Goal: Task Accomplishment & Management: Complete application form

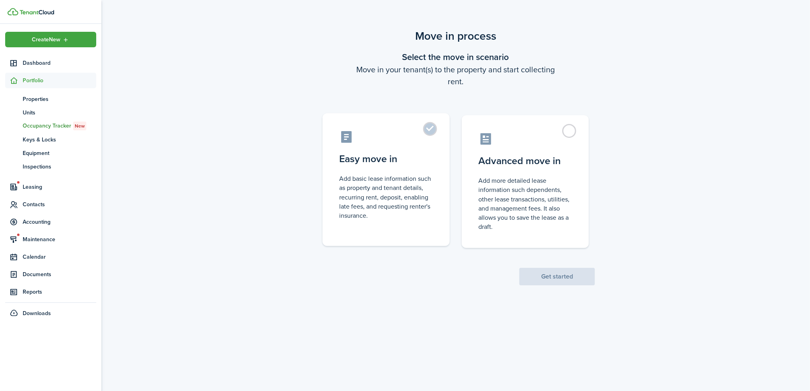
click at [402, 161] on control-radio-card-title "Easy move in" at bounding box center [386, 159] width 94 height 14
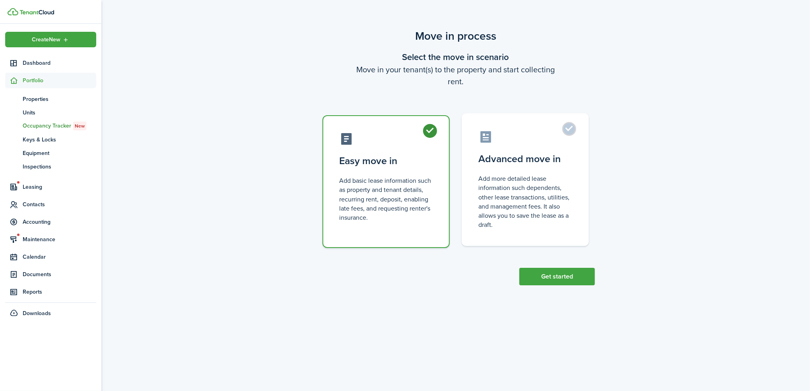
click at [536, 176] on control-radio-card-description "Add more detailed lease information such dependents, other lease transactions, …" at bounding box center [525, 201] width 94 height 55
radio input "false"
radio input "true"
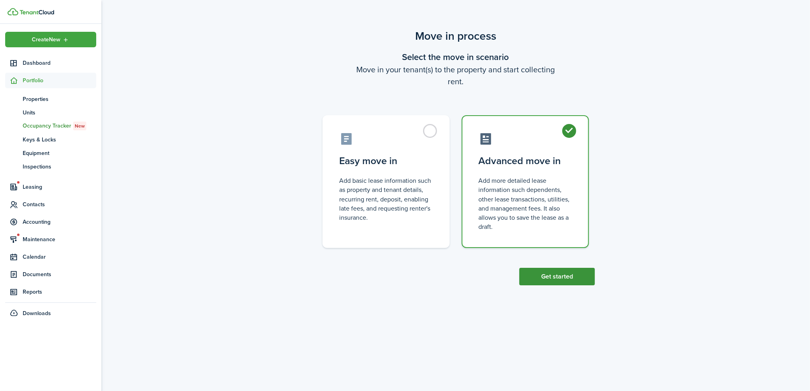
click at [556, 276] on button "Get started" at bounding box center [557, 276] width 76 height 17
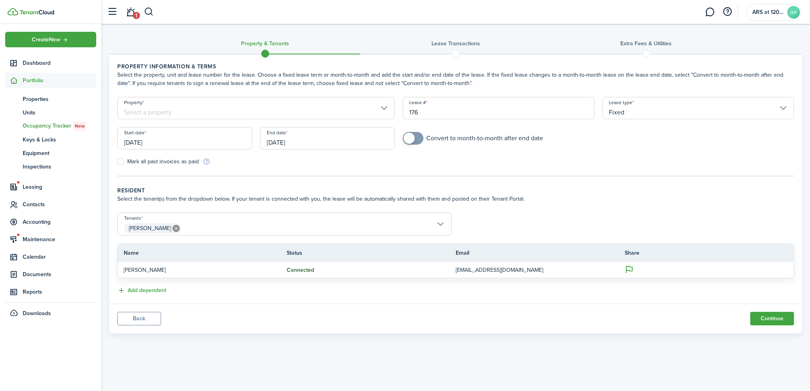
click at [204, 116] on input "Property" at bounding box center [256, 108] width 278 height 22
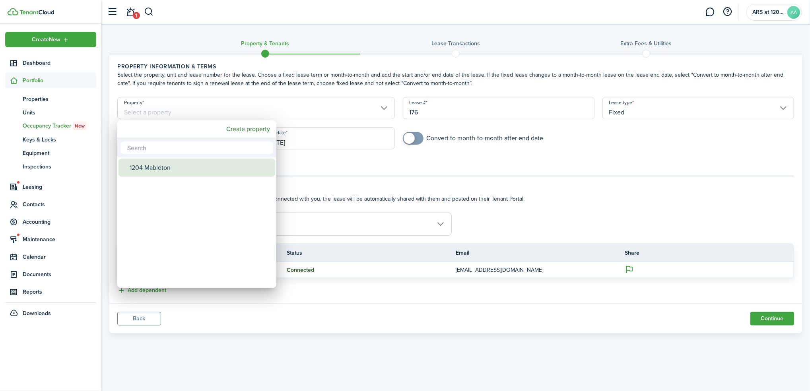
click at [159, 170] on div "1204 Mableton" at bounding box center [200, 168] width 141 height 18
type input "1204 Mableton"
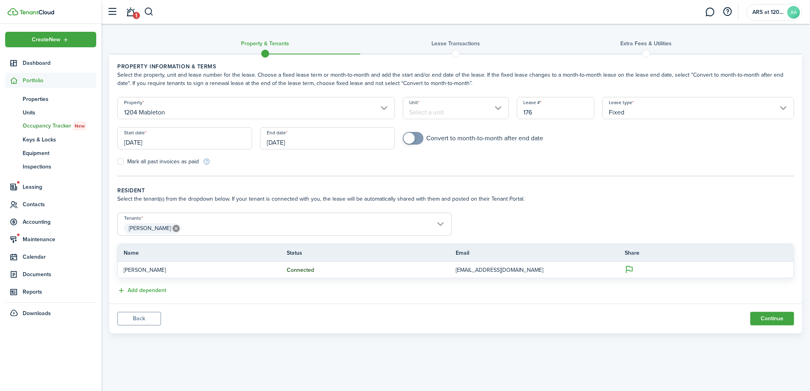
click at [150, 141] on input "[DATE]" at bounding box center [184, 138] width 135 height 22
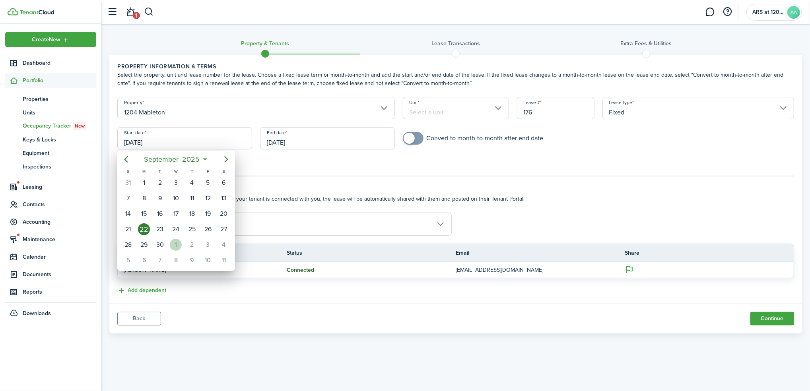
click at [174, 242] on div "1" at bounding box center [176, 245] width 12 height 12
type input "[DATE]"
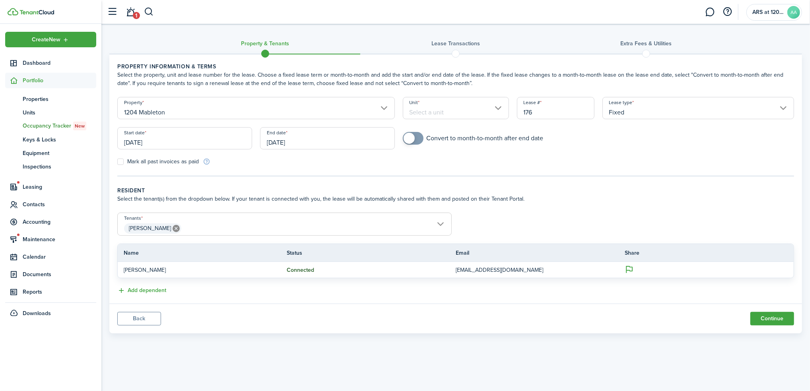
click at [272, 139] on input "[DATE]" at bounding box center [327, 138] width 135 height 22
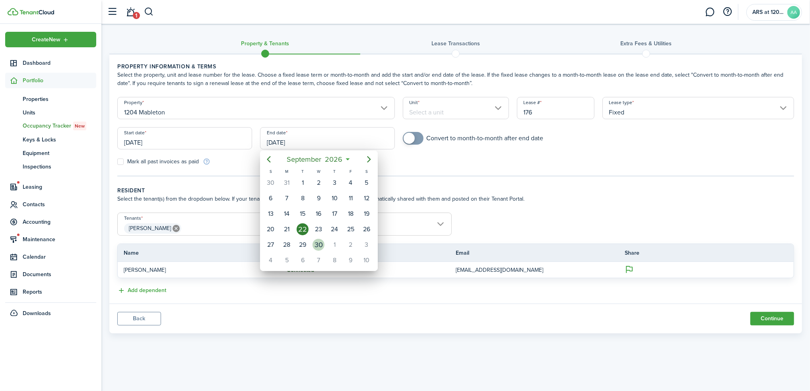
click at [319, 243] on div "30" at bounding box center [319, 245] width 12 height 12
type input "[DATE]"
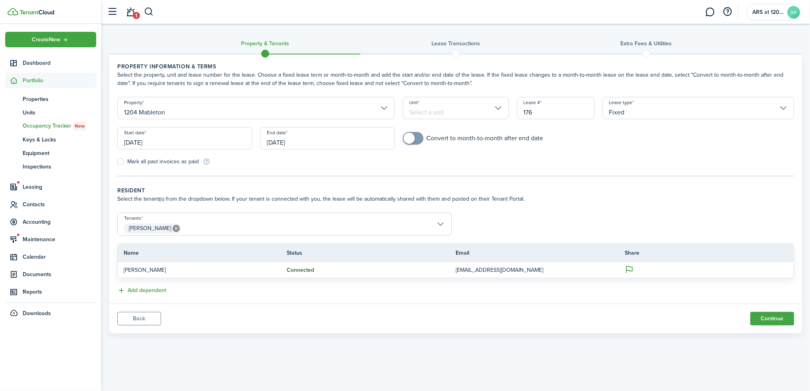
checkbox input "true"
click at [409, 141] on span at bounding box center [409, 138] width 11 height 11
click at [768, 322] on button "Continue" at bounding box center [772, 319] width 44 height 14
click at [465, 107] on input "Unit" at bounding box center [456, 108] width 106 height 22
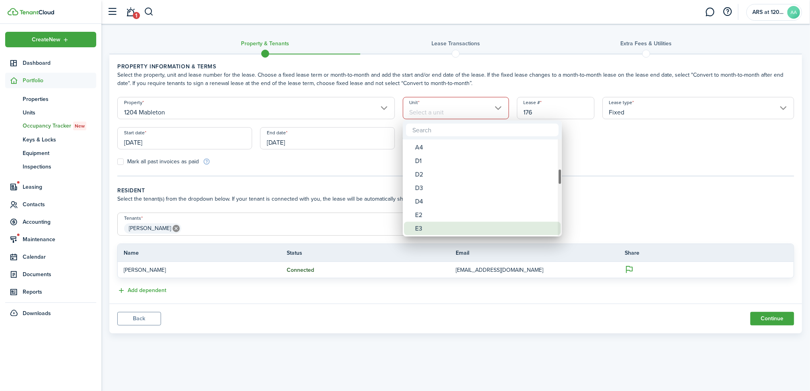
click at [428, 228] on div "E3" at bounding box center [485, 229] width 141 height 14
type input "E3"
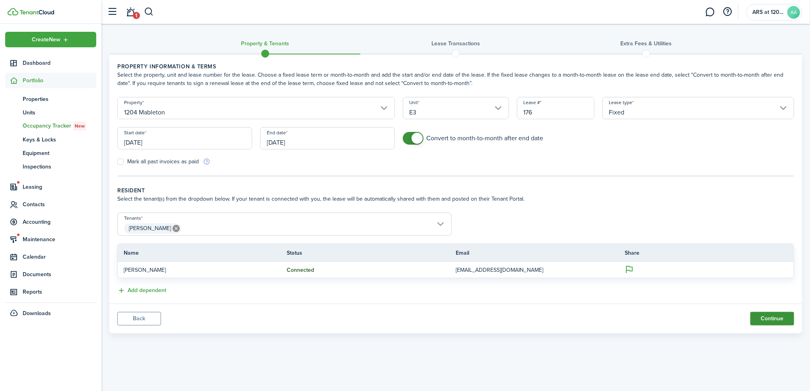
click at [780, 315] on button "Continue" at bounding box center [772, 319] width 44 height 14
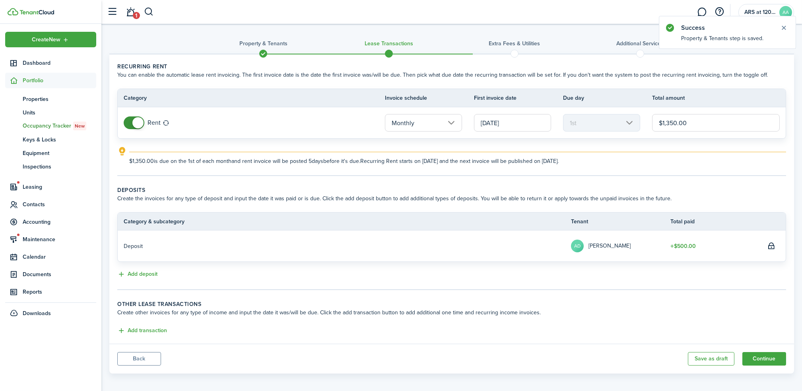
click at [135, 120] on span at bounding box center [137, 122] width 11 height 11
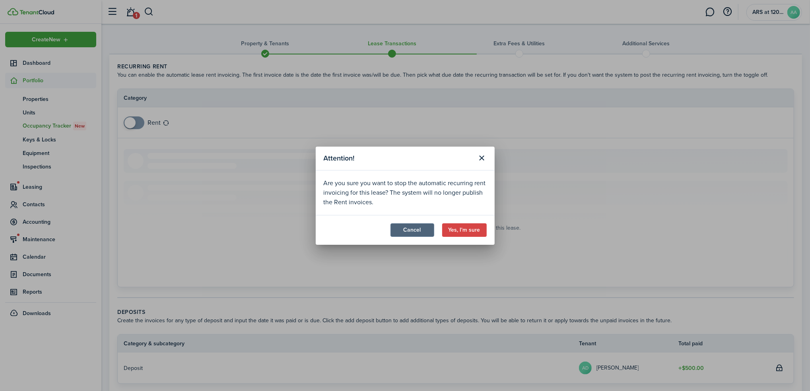
click at [419, 232] on button "Cancel" at bounding box center [413, 230] width 44 height 14
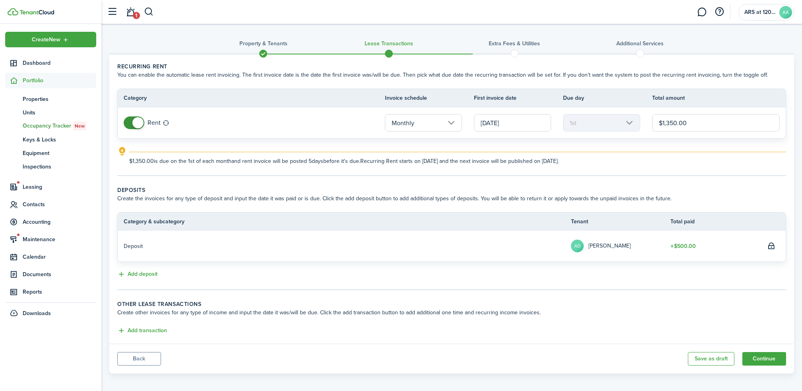
scroll to position [3, 0]
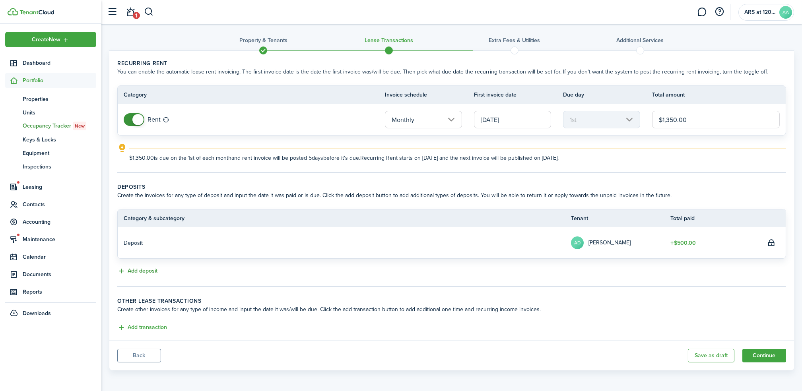
click at [137, 271] on button "Add deposit" at bounding box center [137, 271] width 40 height 9
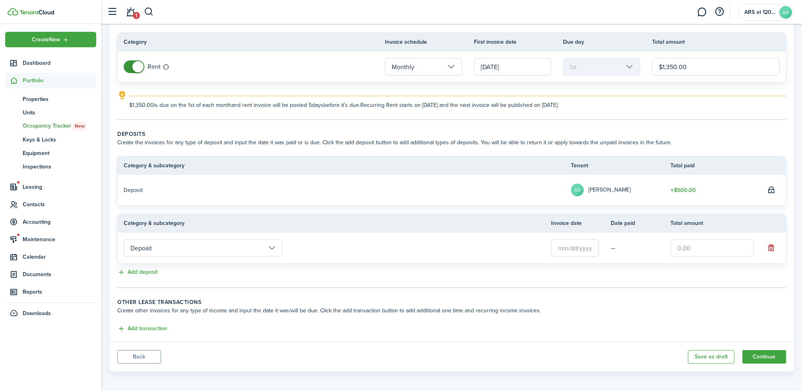
scroll to position [58, 0]
click at [772, 249] on button "button" at bounding box center [771, 246] width 11 height 11
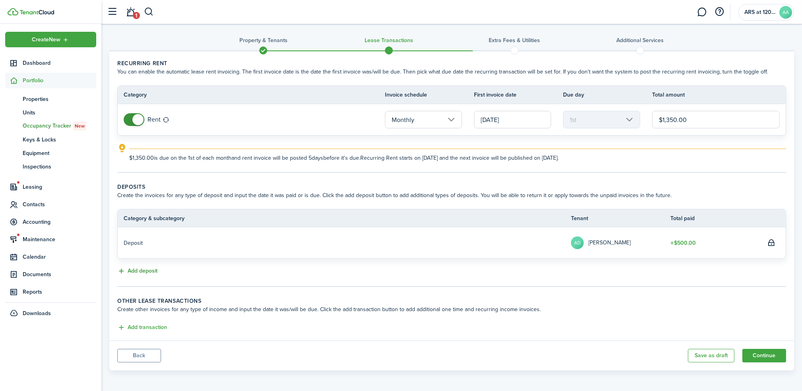
click at [148, 270] on button "Add deposit" at bounding box center [137, 271] width 40 height 9
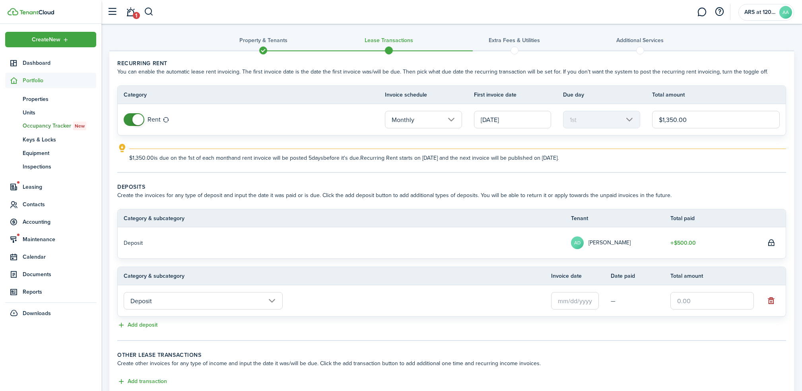
click at [772, 299] on button "button" at bounding box center [771, 300] width 11 height 11
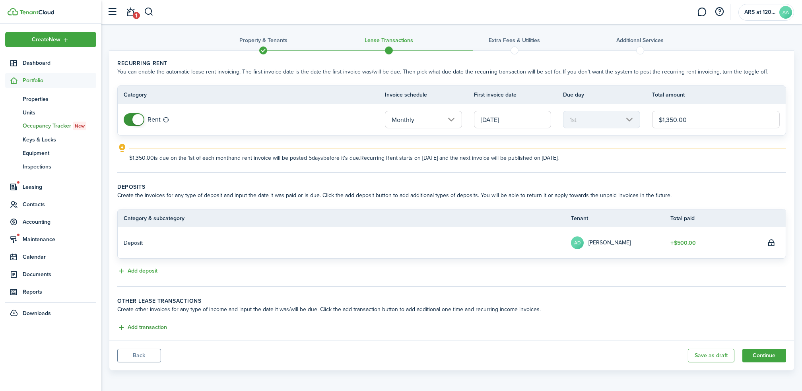
click at [151, 326] on button "Add transaction" at bounding box center [142, 327] width 50 height 9
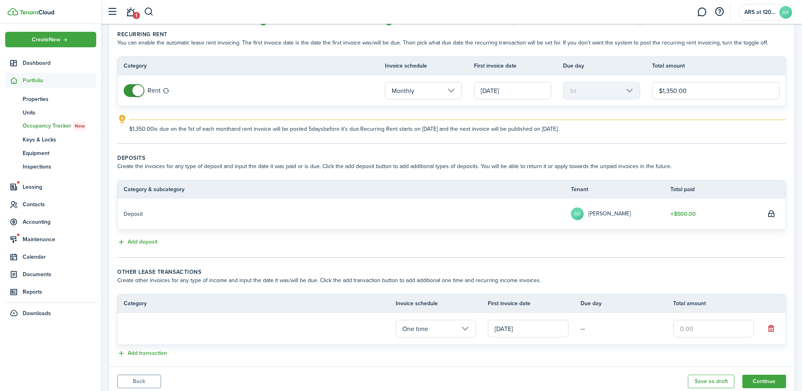
scroll to position [58, 0]
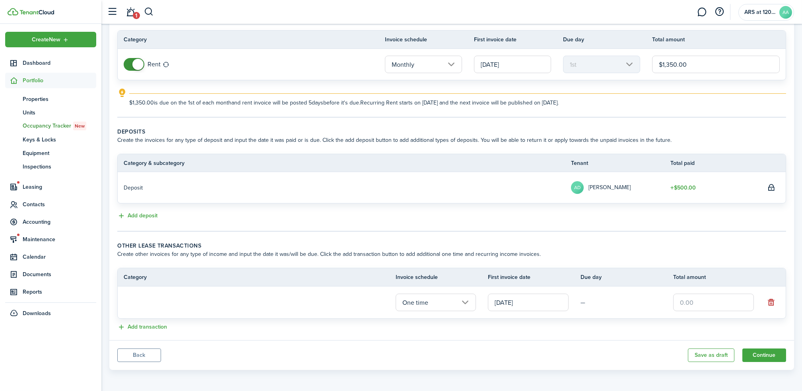
click at [190, 301] on loading-skeleton at bounding box center [203, 302] width 159 height 18
click at [215, 300] on input "text" at bounding box center [203, 302] width 159 height 17
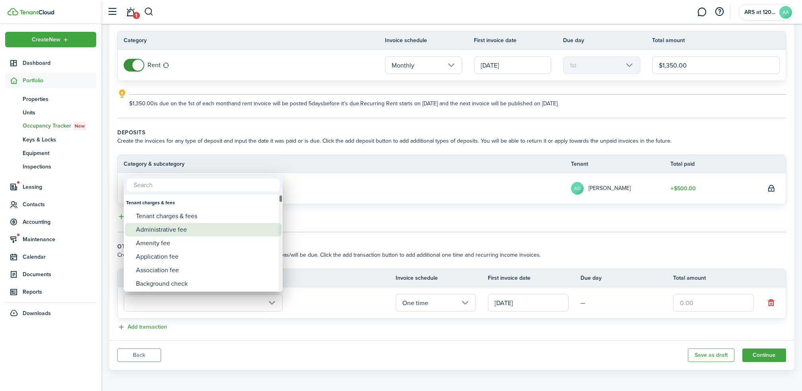
click at [187, 231] on div "Administrative fee" at bounding box center [206, 230] width 141 height 14
type input "Tenant charges & fees / Administrative fee"
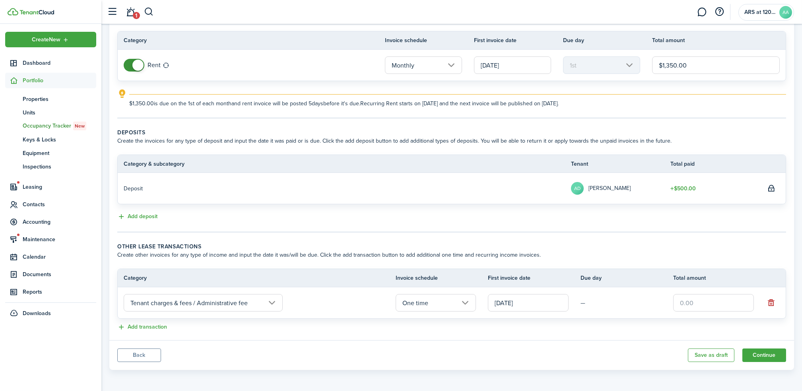
click at [714, 307] on input "text" at bounding box center [713, 302] width 81 height 17
type input "$13.50"
click at [126, 328] on button "Add transaction" at bounding box center [142, 327] width 50 height 9
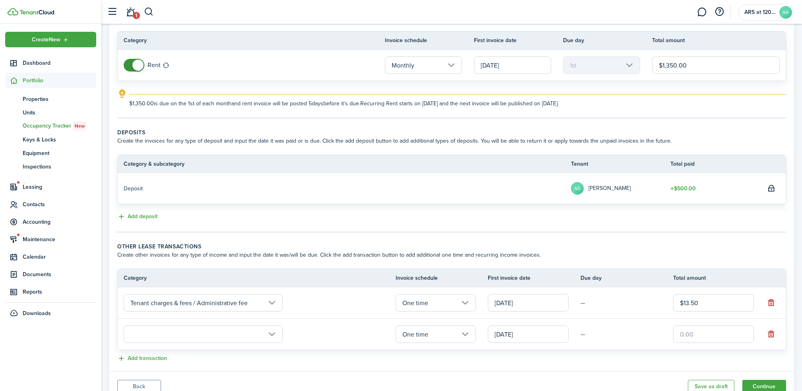
click at [153, 334] on input "text" at bounding box center [203, 334] width 159 height 17
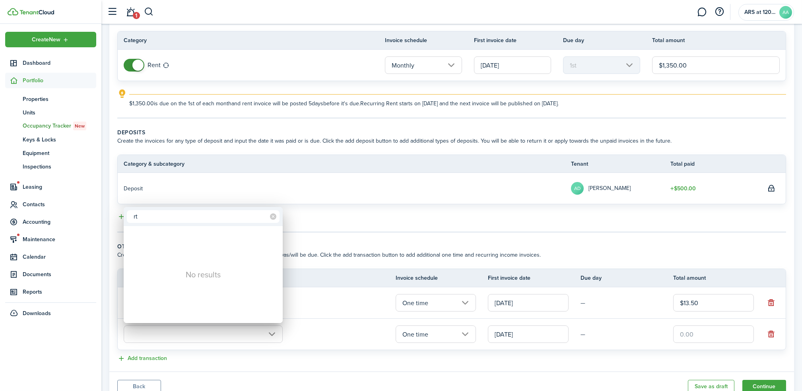
type input "r"
type input "tra"
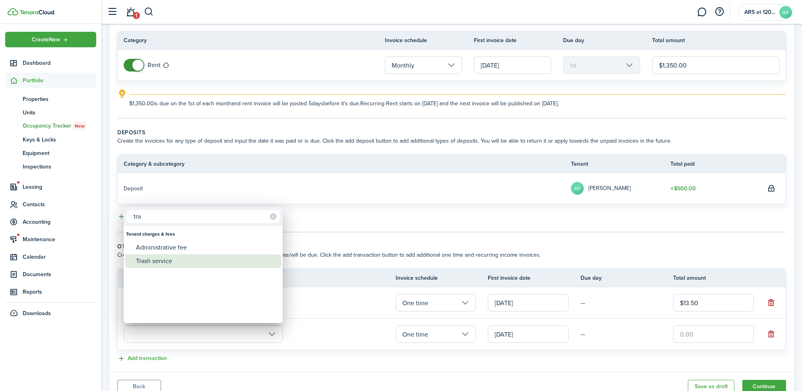
click at [148, 260] on div "Trash service" at bounding box center [206, 262] width 141 height 14
type input "Tenant charges & fees / Trash service"
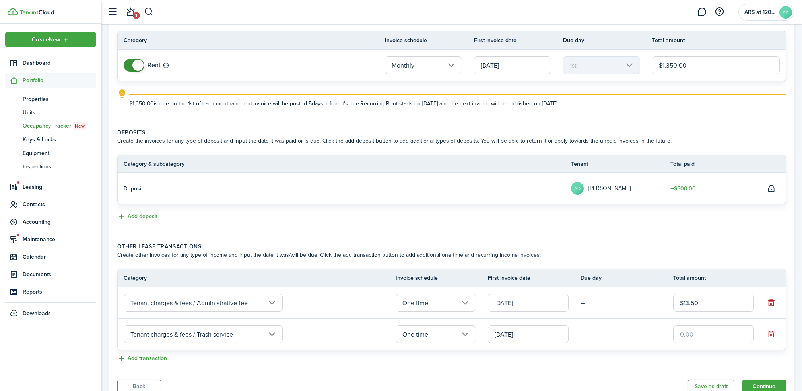
click at [435, 302] on input "One time" at bounding box center [436, 302] width 81 height 17
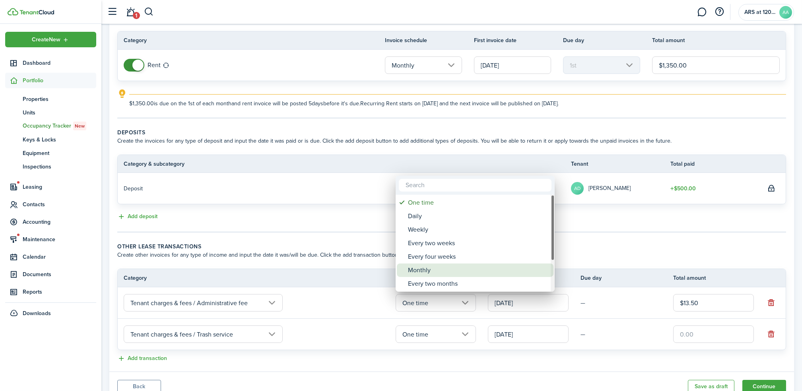
click at [436, 270] on div "Monthly" at bounding box center [478, 271] width 141 height 14
type input "Monthly"
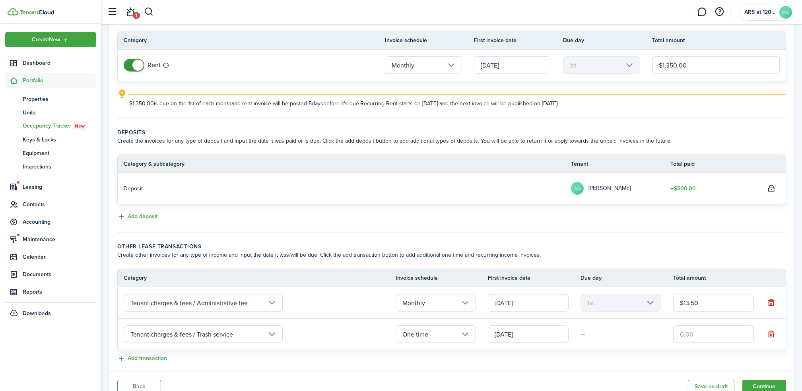
click at [418, 330] on input "One time" at bounding box center [436, 334] width 81 height 17
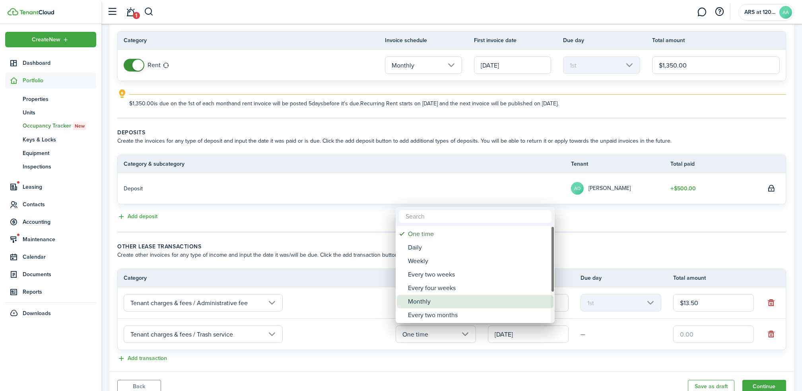
click at [422, 299] on div "Monthly" at bounding box center [478, 302] width 141 height 14
type input "Monthly"
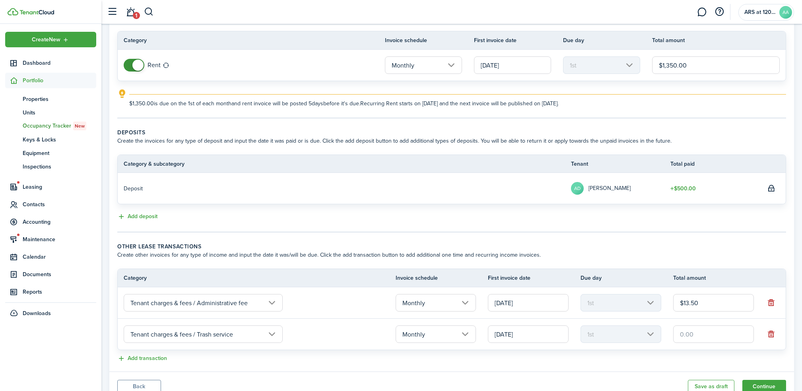
click at [708, 334] on input "text" at bounding box center [713, 334] width 81 height 17
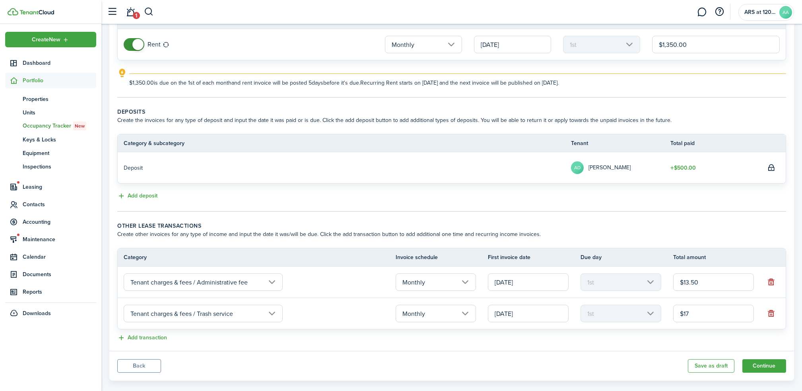
scroll to position [89, 0]
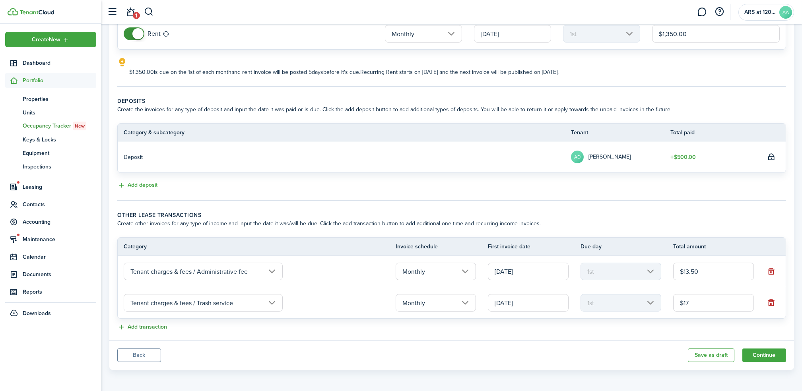
type input "$17.00"
click at [138, 326] on button "Add transaction" at bounding box center [142, 327] width 50 height 9
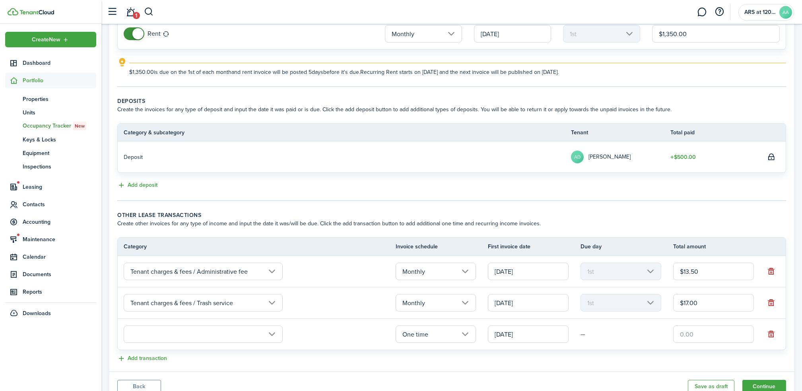
click at [160, 335] on input "text" at bounding box center [203, 334] width 159 height 17
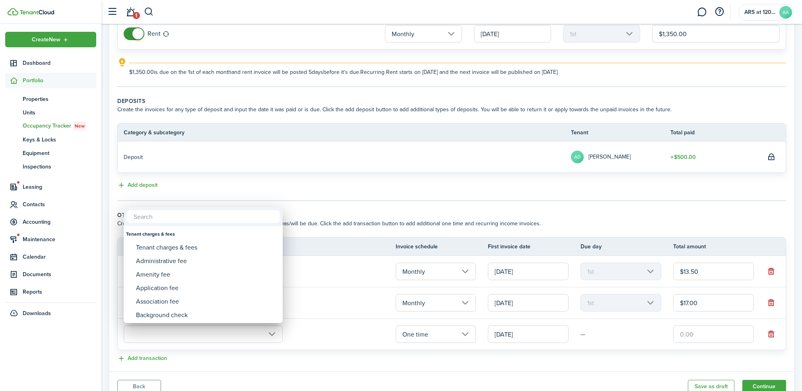
type input "t"
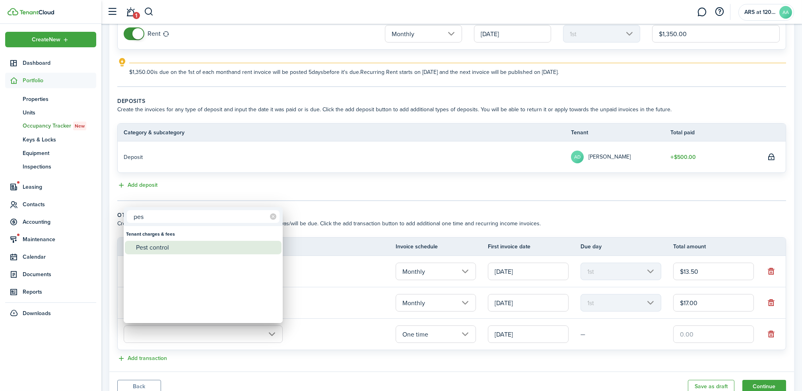
type input "pes"
click at [148, 248] on div "Pest control" at bounding box center [206, 248] width 141 height 14
type input "Tenant charges & fees / Pest control"
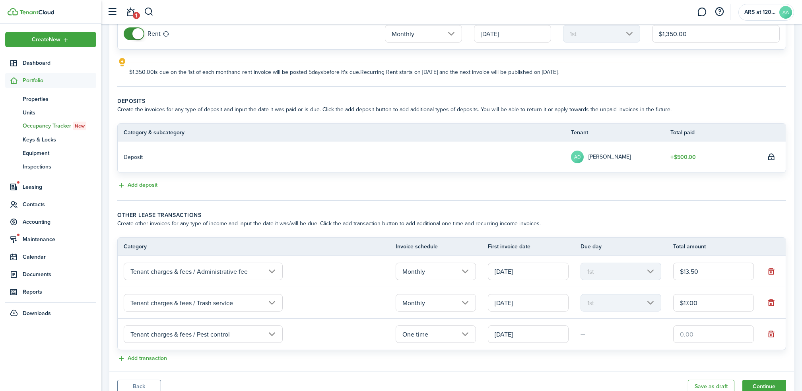
click at [461, 333] on input "One time" at bounding box center [436, 334] width 81 height 17
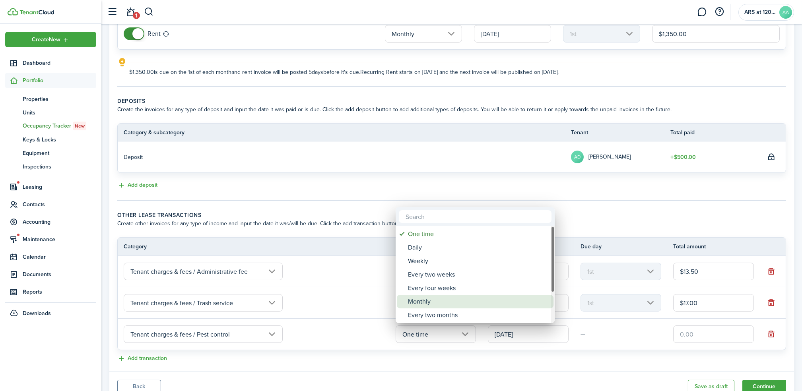
click at [437, 303] on div "Monthly" at bounding box center [478, 302] width 141 height 14
type input "Monthly"
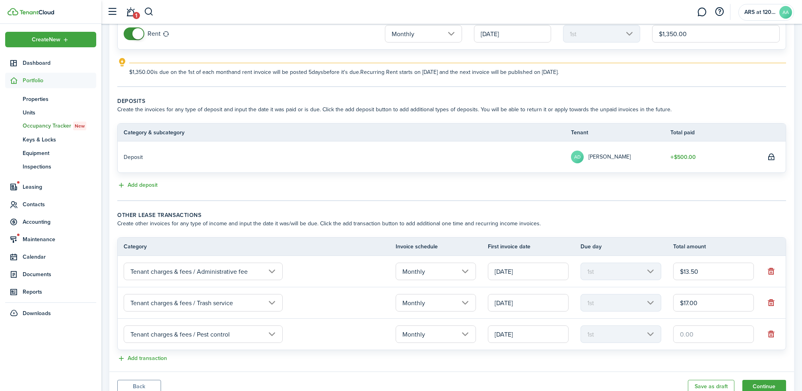
click at [703, 336] on input "text" at bounding box center [713, 334] width 81 height 17
type input "$4.00"
click at [147, 358] on button "Add transaction" at bounding box center [142, 358] width 50 height 9
click at [160, 363] on input "text" at bounding box center [203, 365] width 159 height 17
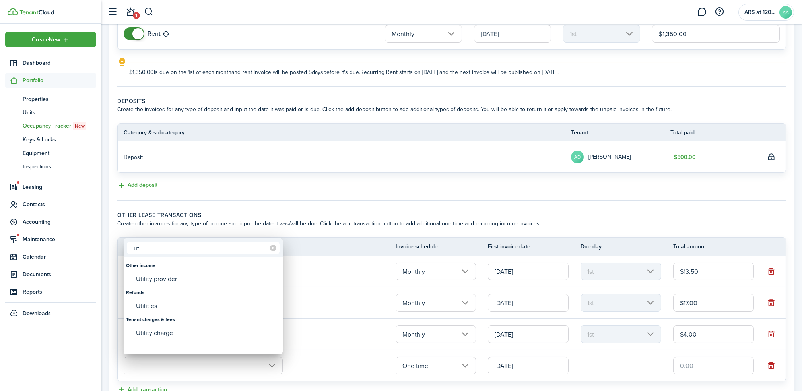
type input "uti"
click at [161, 336] on div "Utility charge" at bounding box center [206, 333] width 141 height 14
type input "Tenant charges & fees / Utility charge"
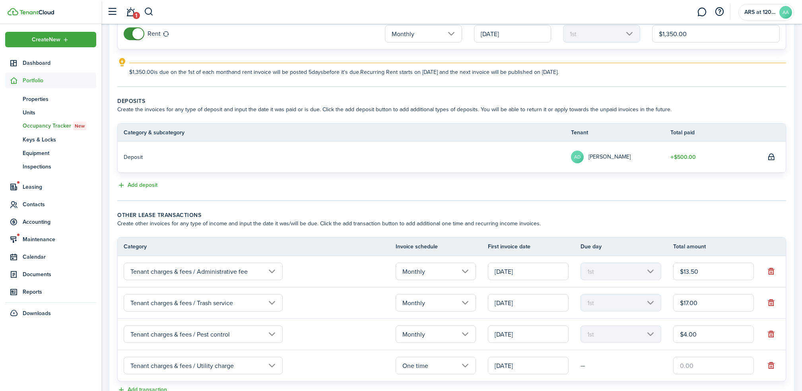
click at [415, 363] on input "One time" at bounding box center [436, 365] width 81 height 17
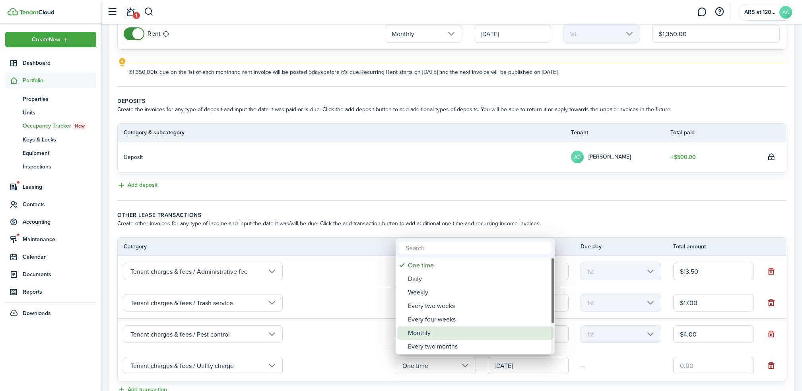
click at [418, 334] on div "Monthly" at bounding box center [478, 333] width 141 height 14
type input "Monthly"
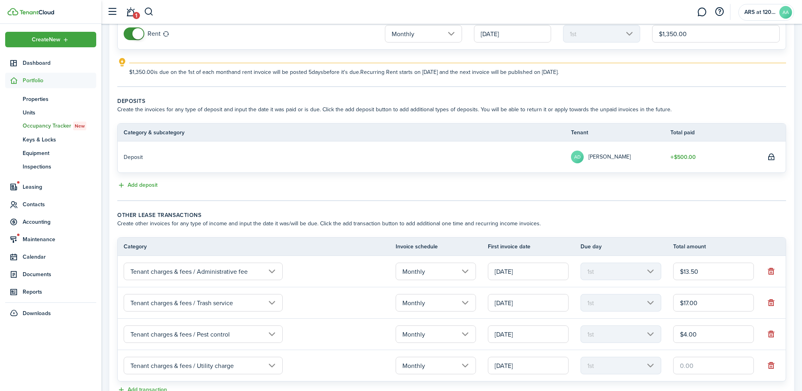
click at [688, 366] on input "text" at bounding box center [713, 365] width 81 height 17
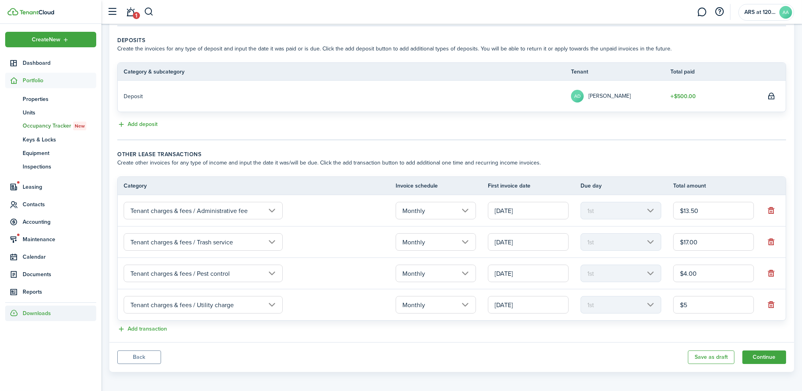
scroll to position [152, 0]
type input "$5.00"
click at [147, 328] on button "Add transaction" at bounding box center [142, 327] width 50 height 9
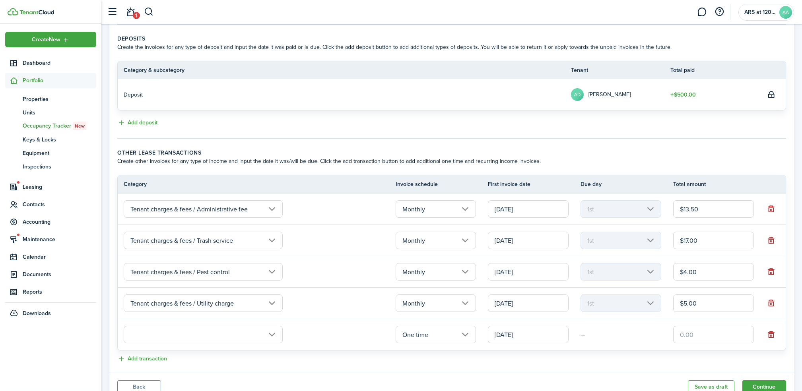
click at [143, 336] on input "text" at bounding box center [203, 334] width 159 height 17
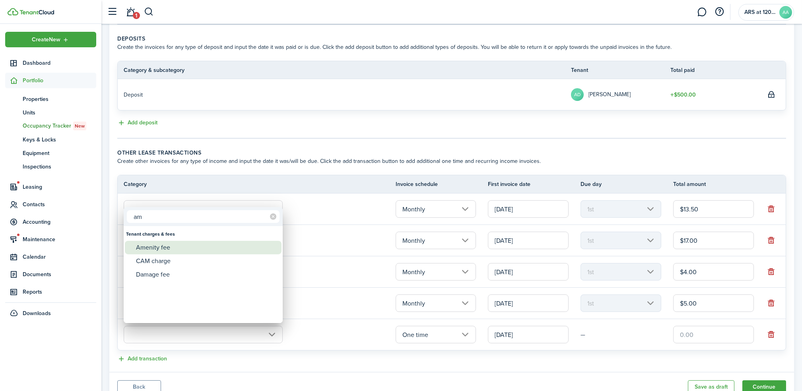
type input "am"
click at [161, 241] on div "Amenity fee" at bounding box center [206, 248] width 141 height 14
type input "Tenant charges & fees / Amenity fee"
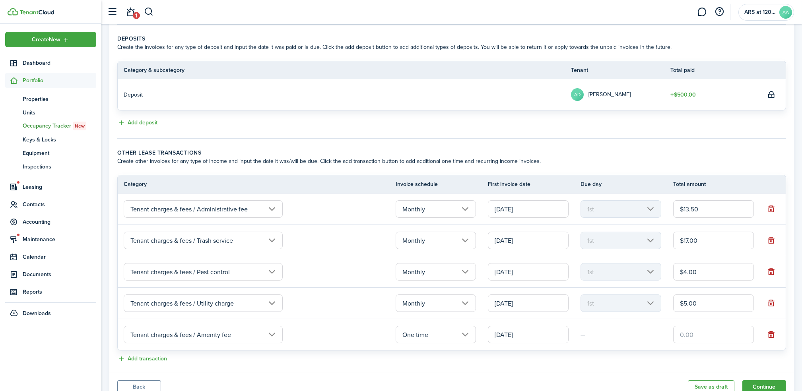
click at [442, 334] on input "One time" at bounding box center [436, 334] width 81 height 17
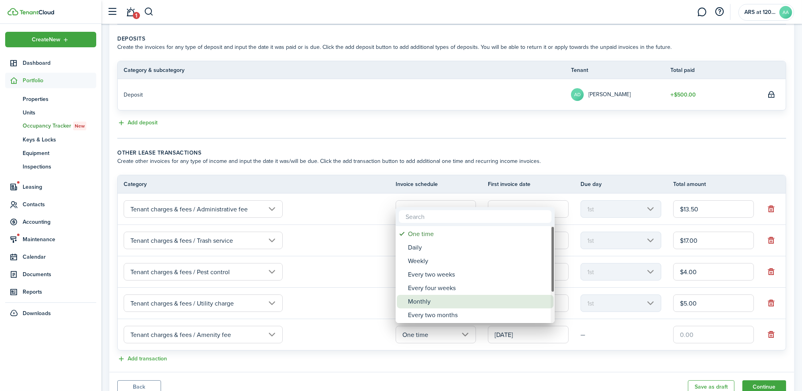
click at [424, 305] on div "Monthly" at bounding box center [478, 302] width 141 height 14
type input "Monthly"
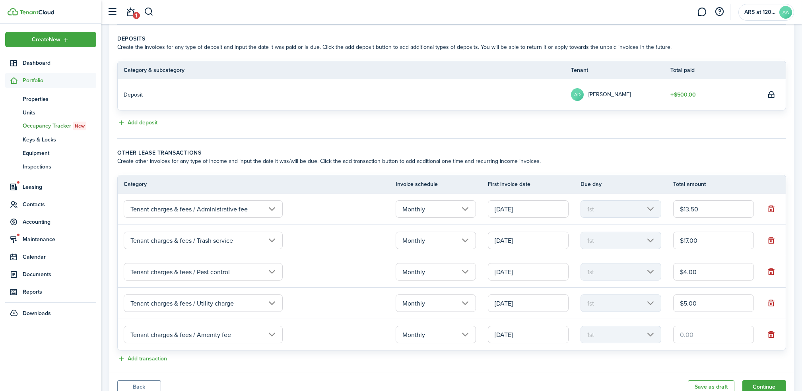
click at [689, 338] on input "text" at bounding box center [713, 334] width 81 height 17
type input "$15.00"
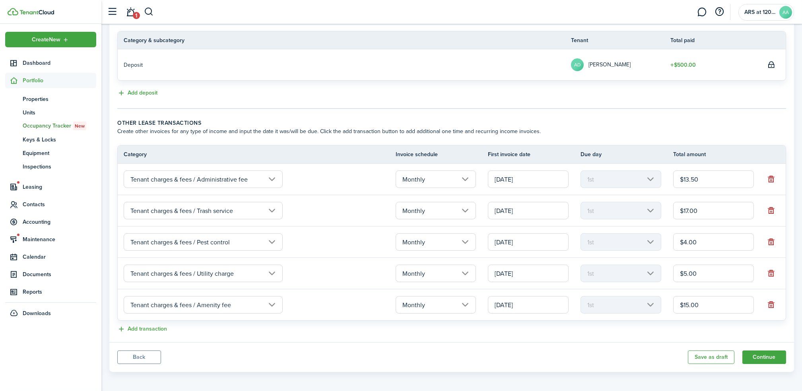
scroll to position [183, 0]
click at [760, 355] on button "Continue" at bounding box center [764, 356] width 44 height 14
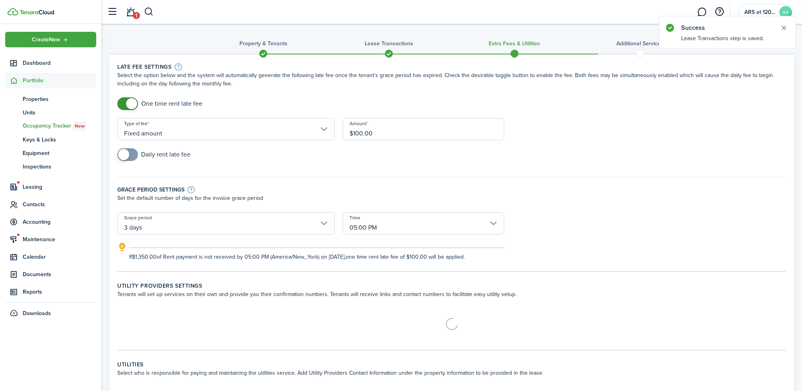
click at [223, 130] on input "Fixed amount" at bounding box center [226, 129] width 218 height 22
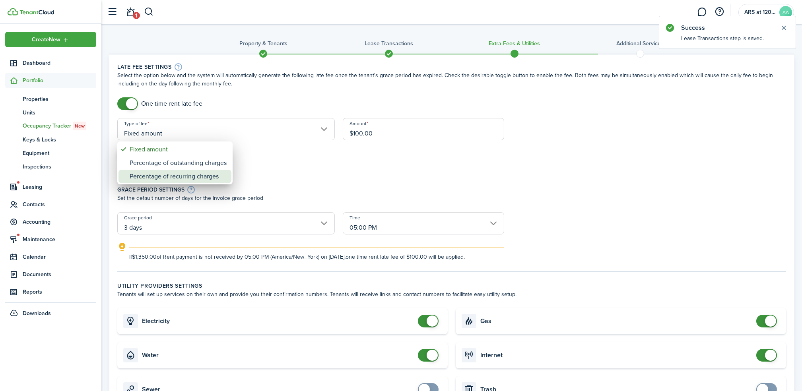
click at [176, 174] on div "Percentage of recurring charges" at bounding box center [178, 177] width 97 height 14
type input "Percentage of recurring charges"
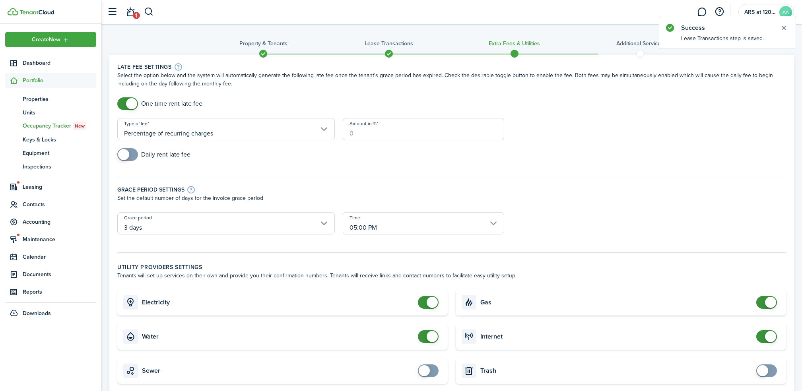
click at [363, 132] on input "Amount in %" at bounding box center [423, 129] width 161 height 22
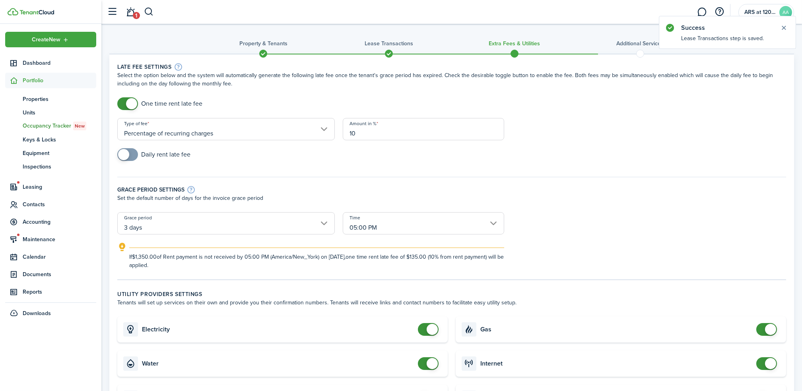
type input "10"
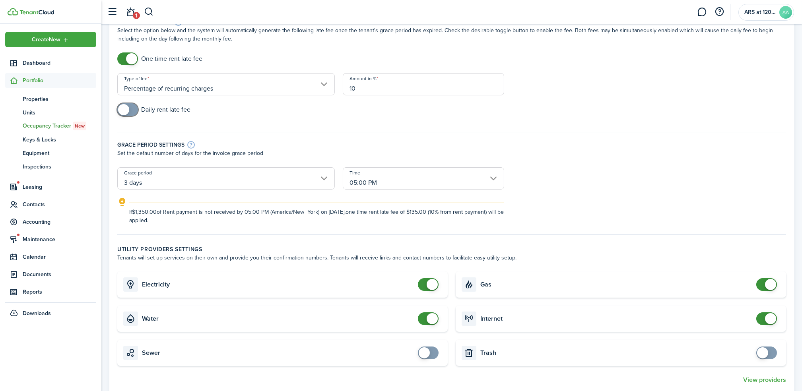
scroll to position [106, 0]
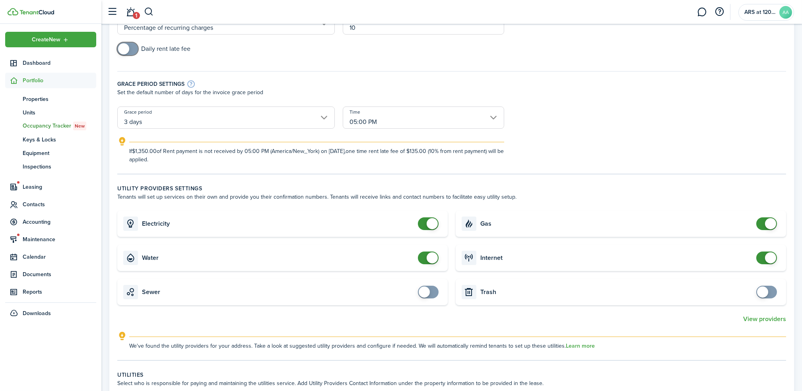
checkbox input "false"
click at [768, 224] on span at bounding box center [770, 223] width 11 height 11
checkbox input "false"
click at [428, 255] on span at bounding box center [432, 258] width 11 height 11
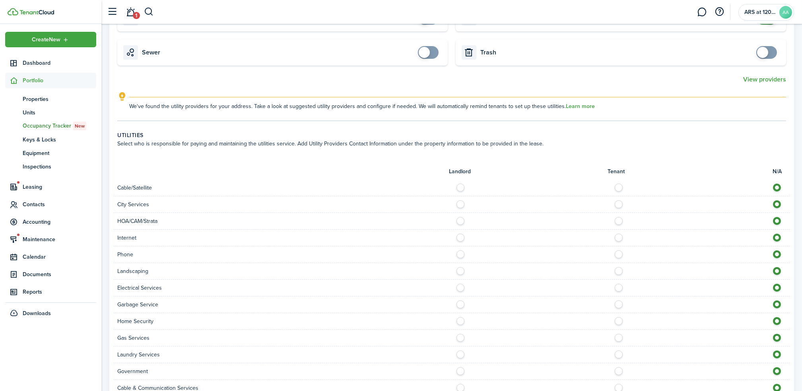
scroll to position [371, 0]
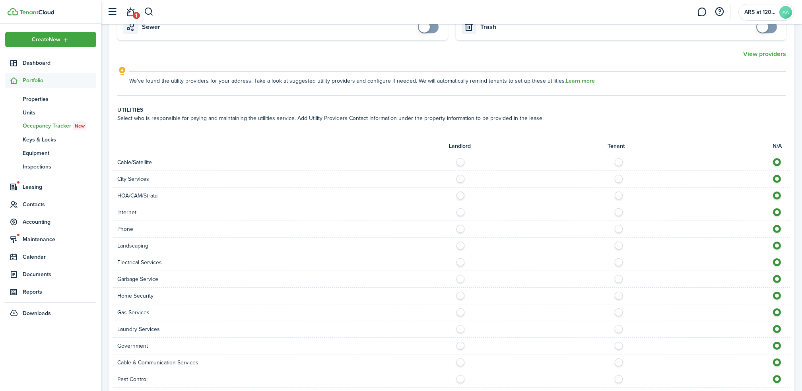
click at [619, 161] on label at bounding box center [621, 160] width 14 height 4
radio input "true"
click at [461, 177] on label at bounding box center [463, 177] width 14 height 4
radio input "true"
click at [616, 212] on label at bounding box center [621, 210] width 14 height 4
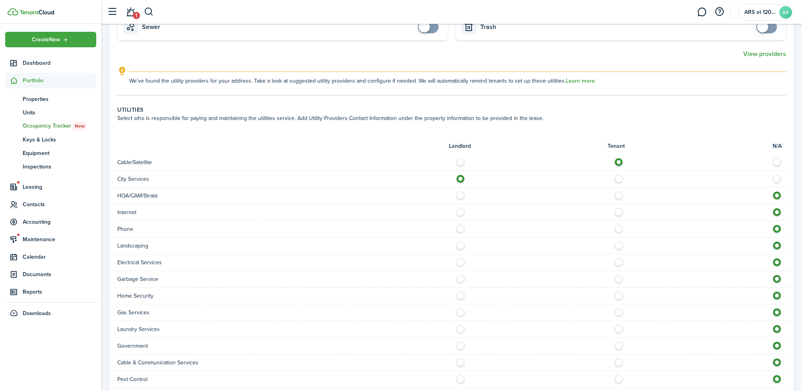
radio input "true"
click at [621, 225] on label at bounding box center [621, 227] width 14 height 4
radio input "true"
click at [460, 245] on label at bounding box center [463, 244] width 14 height 4
radio input "true"
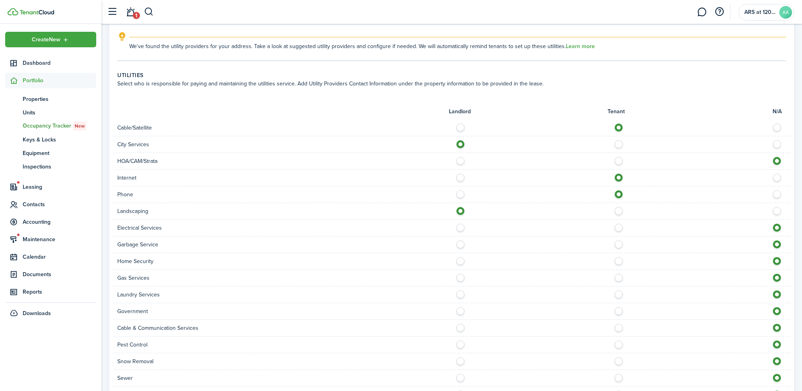
scroll to position [424, 0]
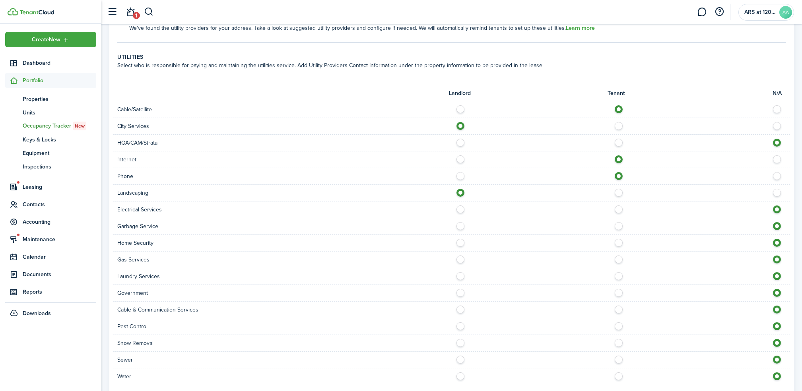
click at [620, 226] on label at bounding box center [621, 224] width 14 height 4
radio input "true"
click at [619, 241] on label at bounding box center [621, 241] width 14 height 4
radio input "true"
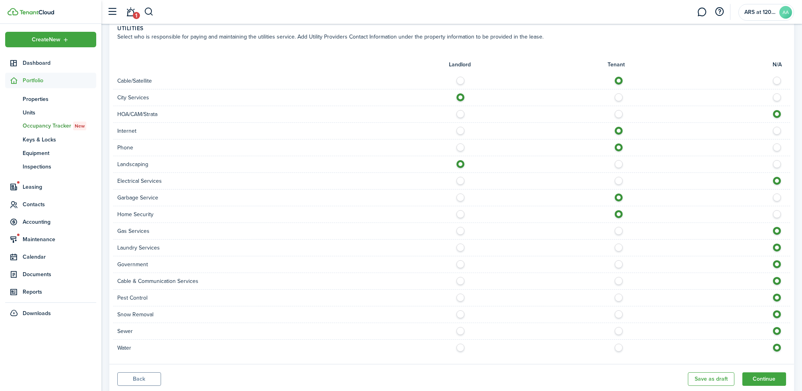
scroll to position [476, 0]
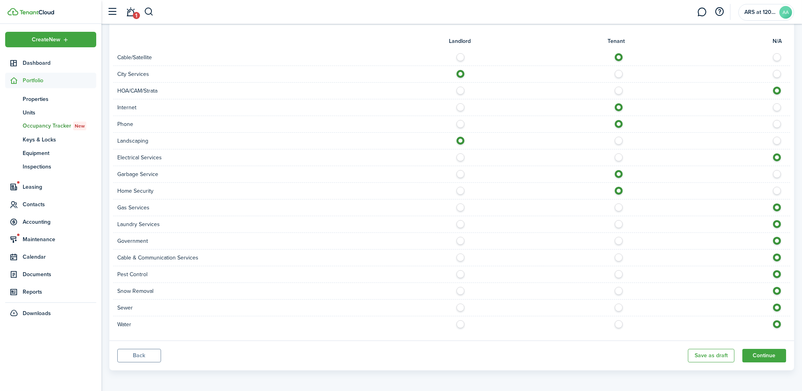
click at [619, 256] on label at bounding box center [621, 256] width 14 height 4
radio input "true"
click at [619, 274] on label at bounding box center [621, 272] width 14 height 4
radio input "true"
click at [461, 307] on label at bounding box center [463, 306] width 14 height 4
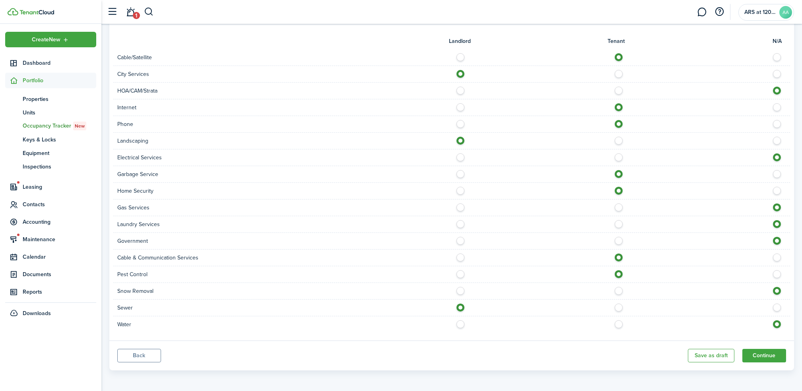
click at [461, 306] on label at bounding box center [463, 306] width 14 height 4
click at [621, 308] on label at bounding box center [621, 306] width 14 height 4
radio input "false"
radio input "true"
click at [619, 321] on label at bounding box center [621, 323] width 14 height 4
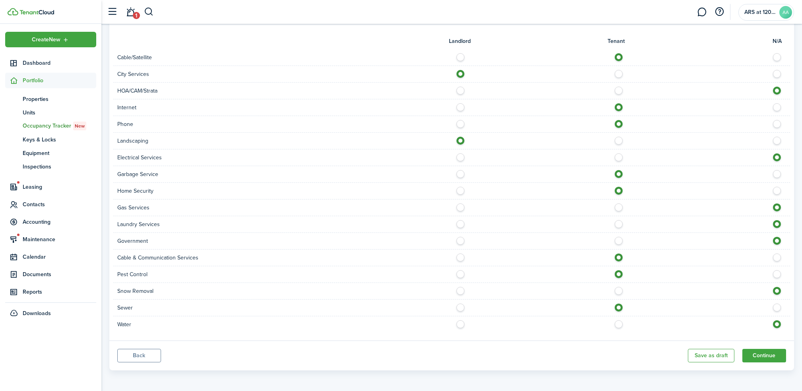
radio input "true"
click at [461, 287] on label at bounding box center [463, 289] width 14 height 4
radio input "true"
click at [767, 354] on button "Continue" at bounding box center [764, 356] width 44 height 14
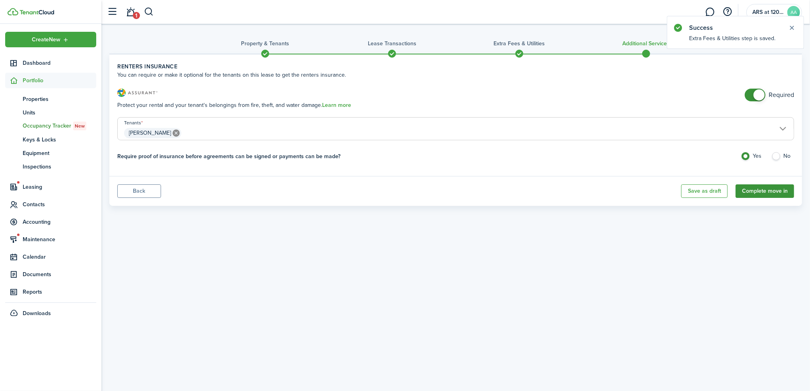
click at [771, 192] on button "Complete move in" at bounding box center [765, 192] width 58 height 14
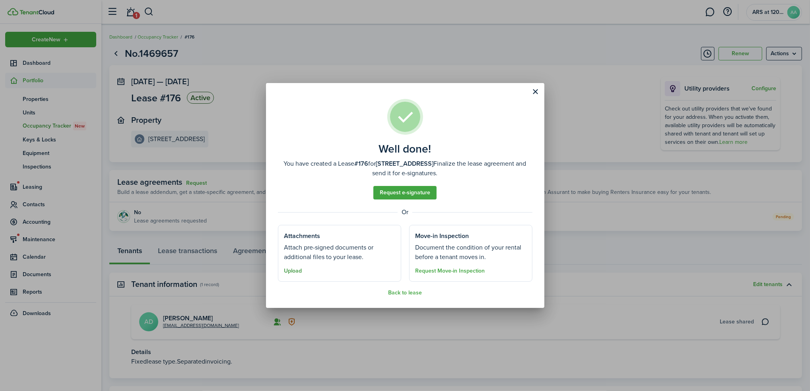
click at [293, 270] on button "Upload" at bounding box center [293, 271] width 18 height 6
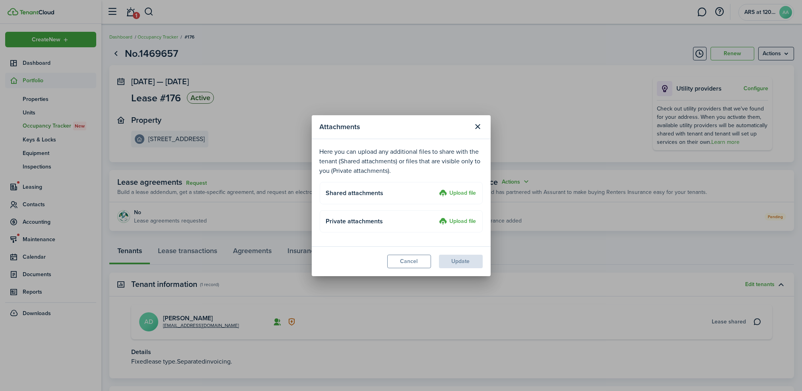
click at [466, 195] on label "Upload file" at bounding box center [457, 194] width 37 height 10
click at [437, 189] on input "Upload file" at bounding box center [437, 189] width 0 height 0
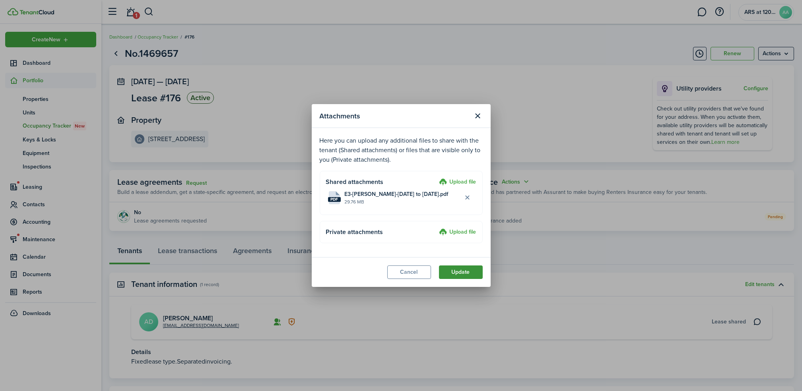
click at [466, 272] on button "Update" at bounding box center [461, 273] width 44 height 14
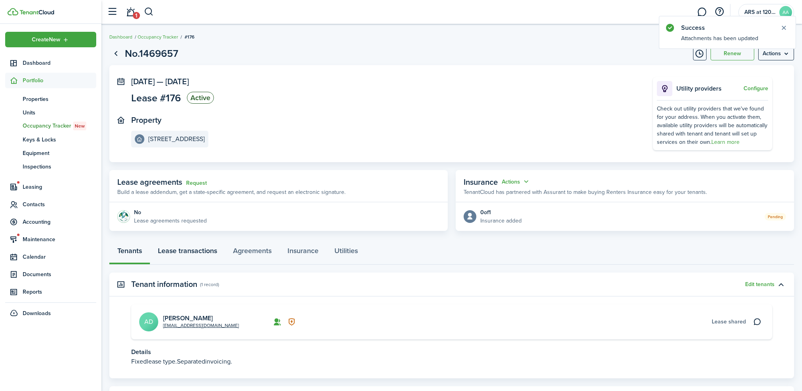
click at [193, 247] on link "Lease transactions" at bounding box center [187, 253] width 75 height 24
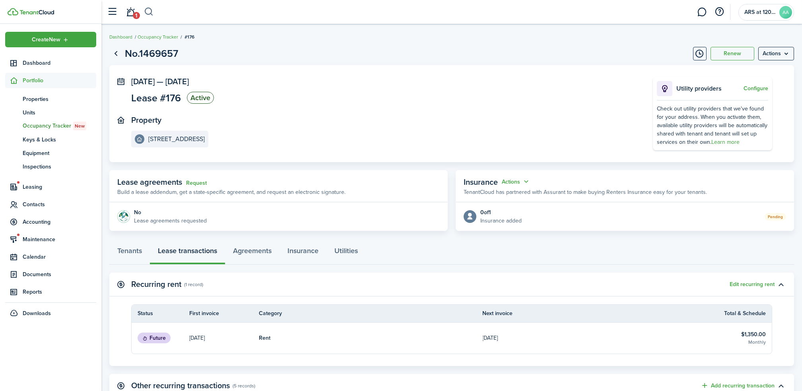
click at [147, 11] on button "button" at bounding box center [149, 12] width 10 height 14
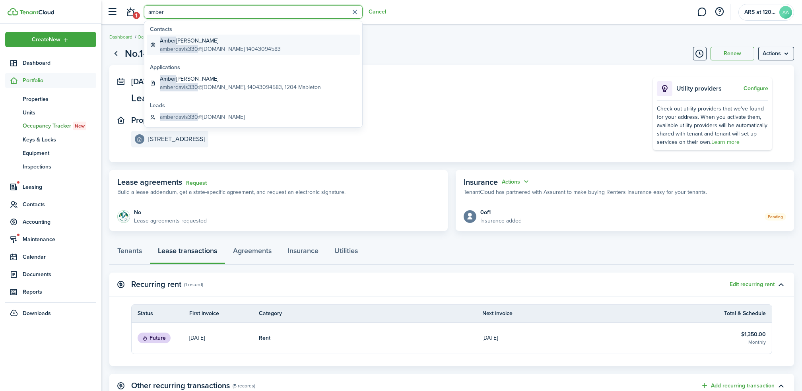
type input "amber"
click at [191, 43] on global-search-item-title "[PERSON_NAME] [PERSON_NAME]" at bounding box center [220, 41] width 121 height 8
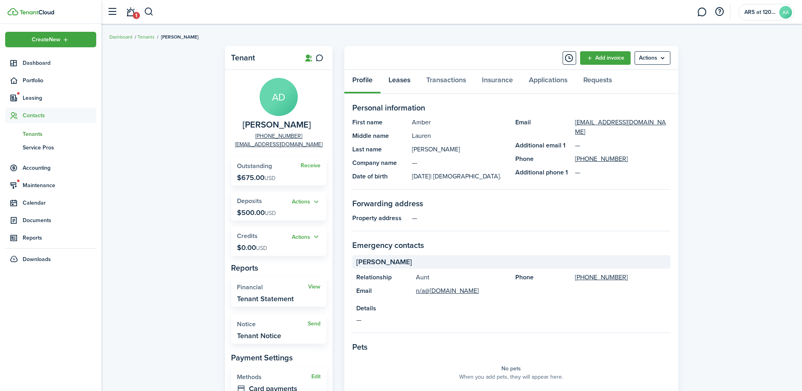
click at [392, 77] on link "Leases" at bounding box center [400, 82] width 38 height 24
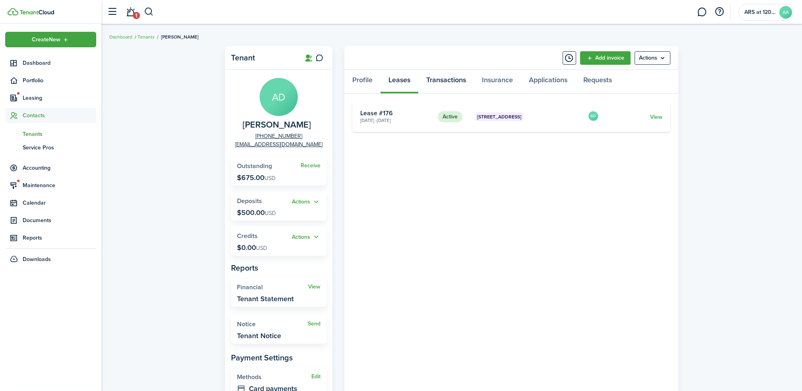
click at [452, 80] on link "Transactions" at bounding box center [446, 82] width 56 height 24
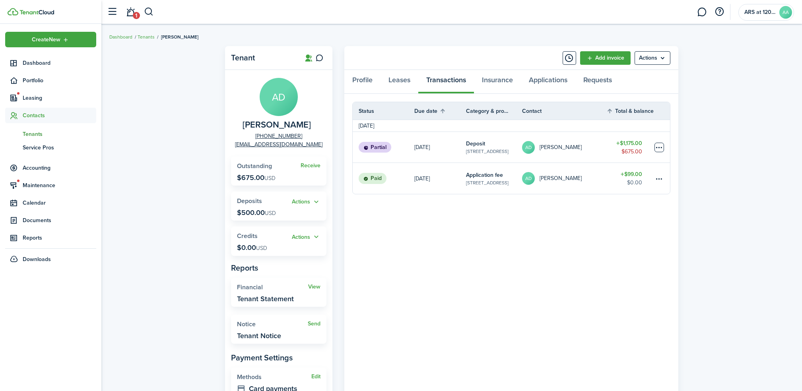
click at [658, 146] on table-menu-btn-icon at bounding box center [660, 148] width 10 height 10
click at [602, 160] on button "Edit" at bounding box center [630, 163] width 70 height 14
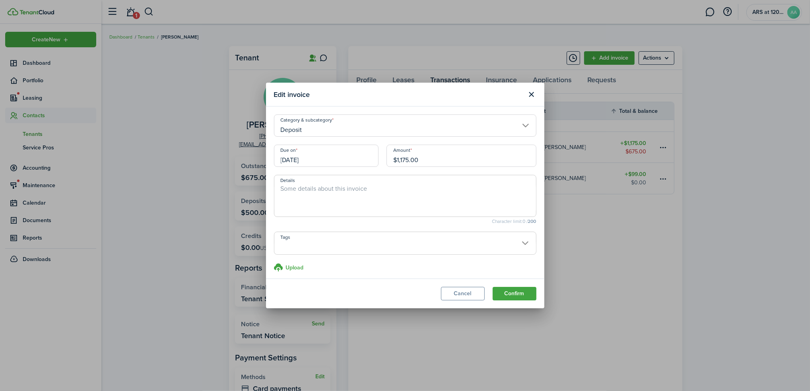
click at [401, 159] on input "$1,175.00" at bounding box center [462, 156] width 150 height 22
type input "$1,350.00"
click at [519, 291] on button "Confirm" at bounding box center [515, 294] width 44 height 14
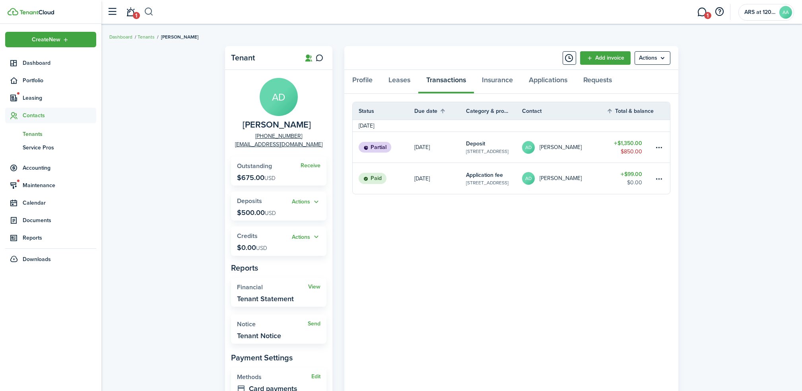
click at [147, 12] on button "button" at bounding box center [149, 12] width 10 height 14
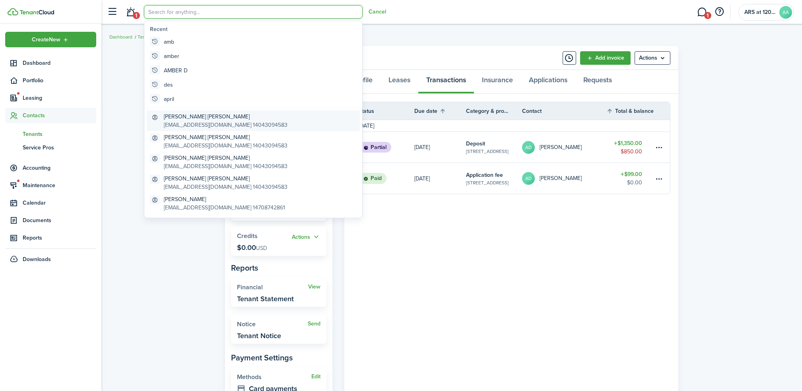
click at [194, 120] on global-search-item-title "[PERSON_NAME] [PERSON_NAME]" at bounding box center [226, 117] width 124 height 8
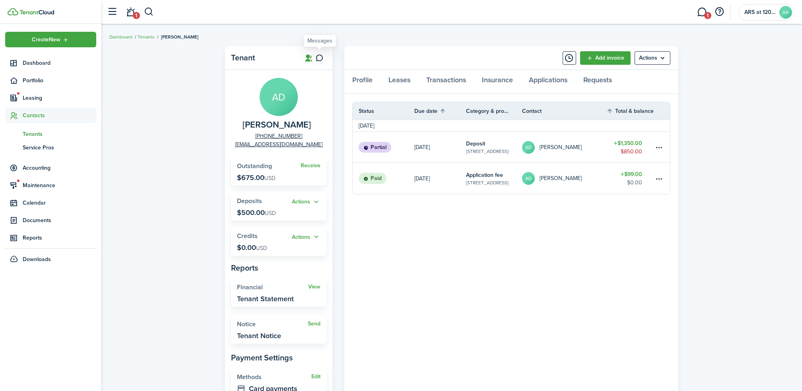
click at [321, 56] on icon at bounding box center [320, 58] width 8 height 8
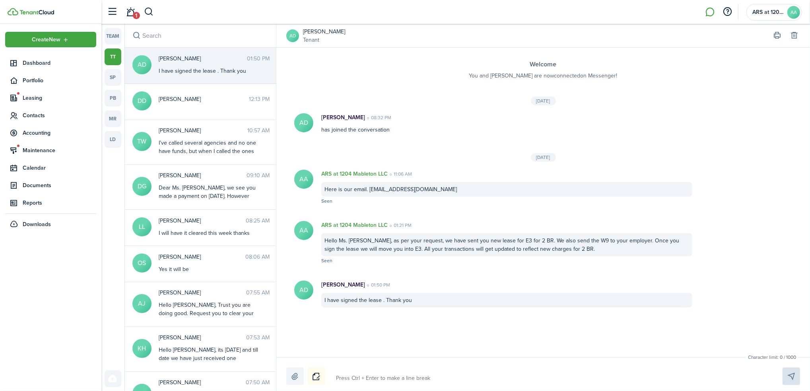
click at [382, 381] on textarea at bounding box center [549, 379] width 433 height 14
type textarea "H"
type textarea "He"
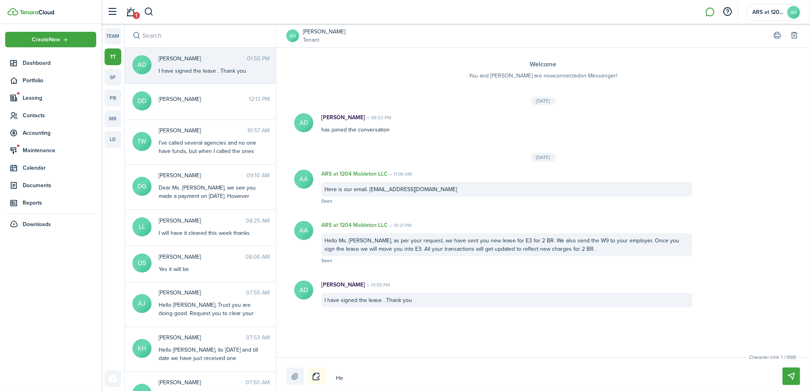
type textarea "Hel"
type textarea "Hell"
type textarea "Hello"
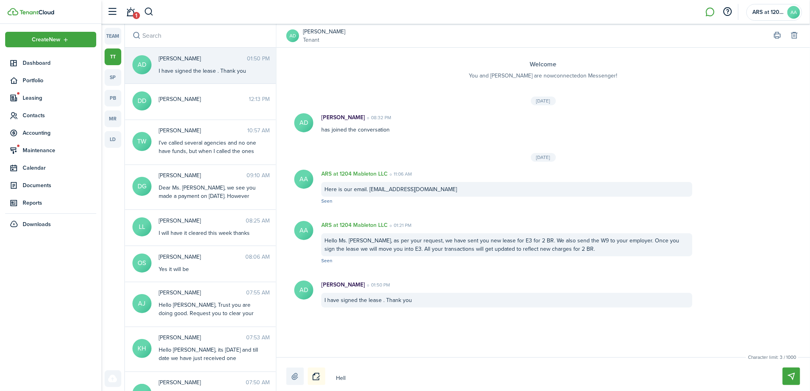
type textarea "Hello"
type textarea "Hello M"
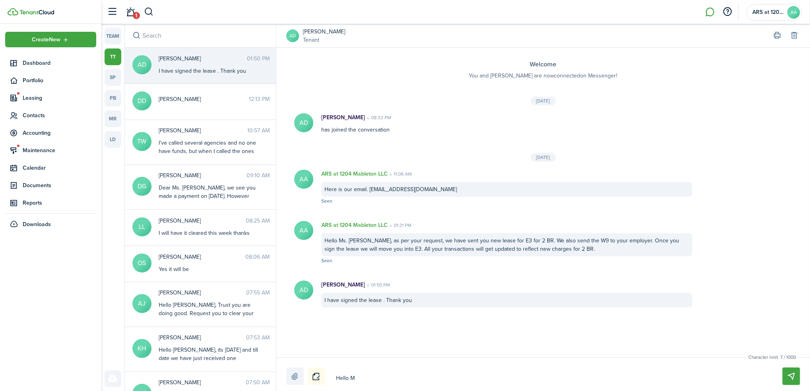
type textarea "Hello Ms"
type textarea "Hello Ms."
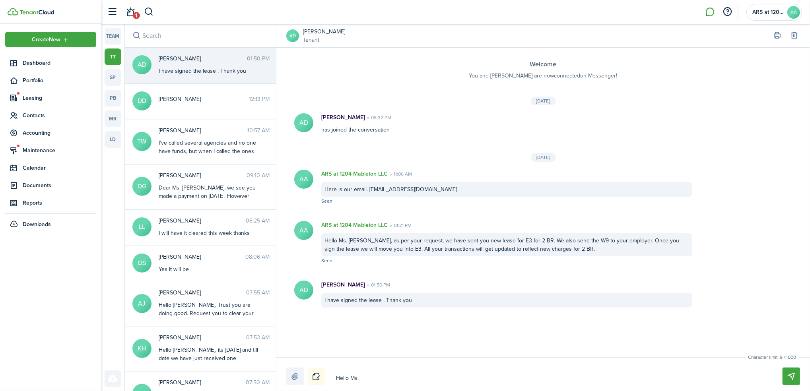
type textarea "Hello Ms."
type textarea "Hello Ms. A"
type textarea "Hello Ms. Am"
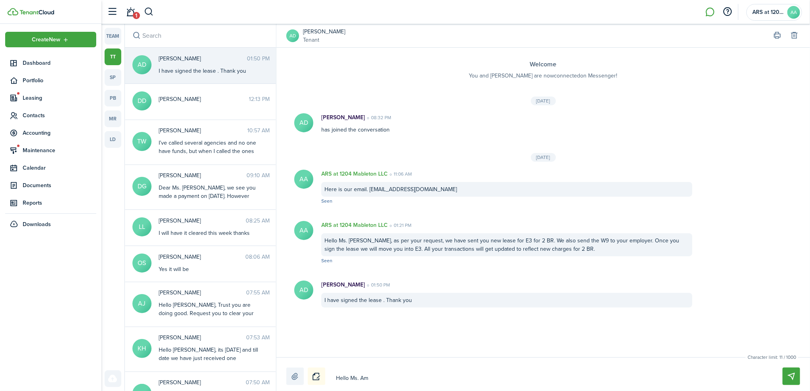
type textarea "Hello Ms. Amb"
type textarea "Hello [PERSON_NAME]"
type textarea "Hello Ms. Amber"
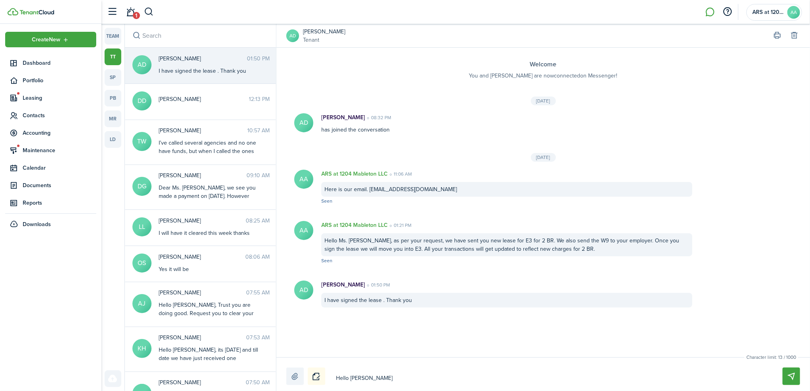
type textarea "Hello Ms. Amber"
type textarea "Hello Ms. Amber,"
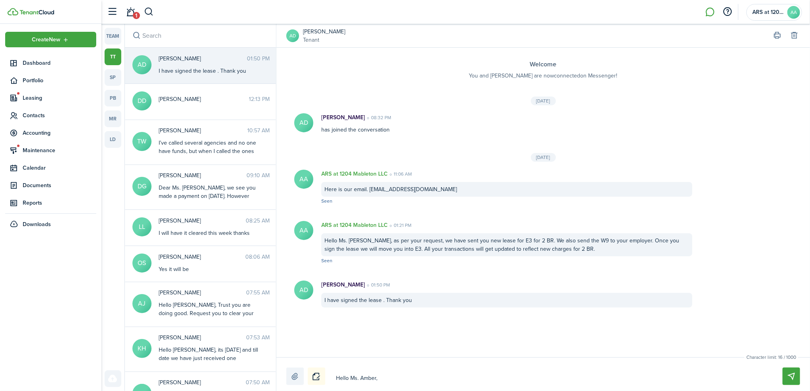
type textarea "Hello Ms. [PERSON_NAME]"
type textarea "Hello Ms. Amber, yo"
type textarea "Hello Ms. [PERSON_NAME], you"
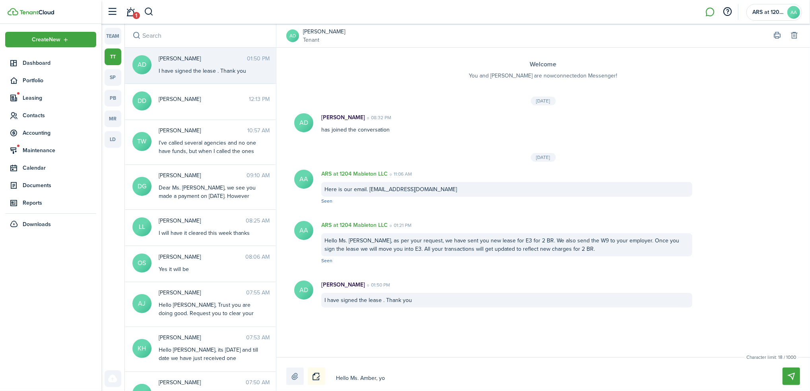
type textarea "Hello Ms. [PERSON_NAME], you"
type textarea "Hello Ms. [PERSON_NAME], you a"
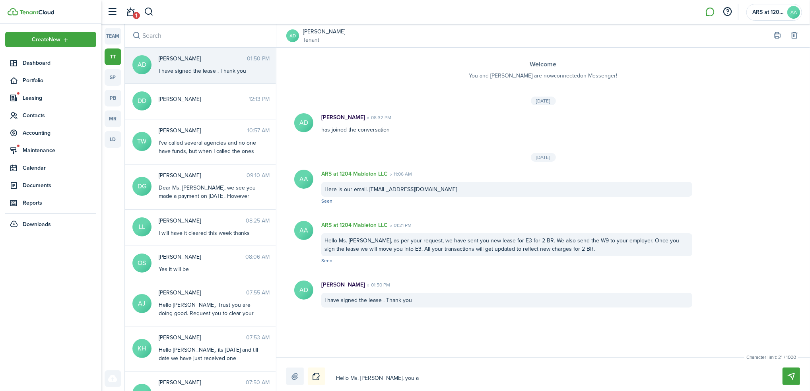
type textarea "Hello Ms. [PERSON_NAME], you ar"
type textarea "Hello Ms. Amber, you are"
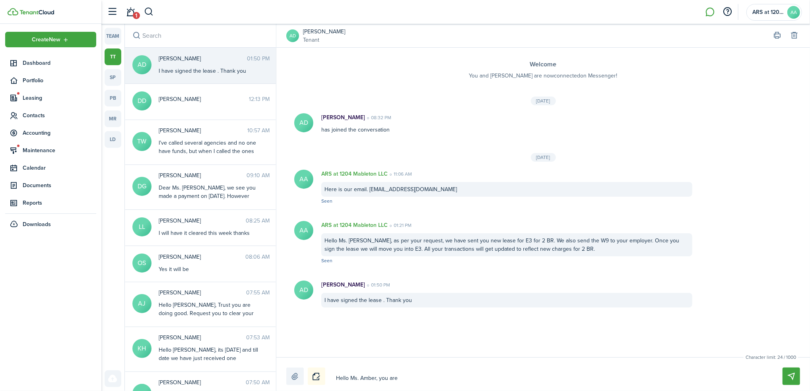
type textarea "Hello Ms. Amber, you are"
type textarea "Hello Ms. Amber, you are n"
type textarea "Hello Ms. Amber, you are no"
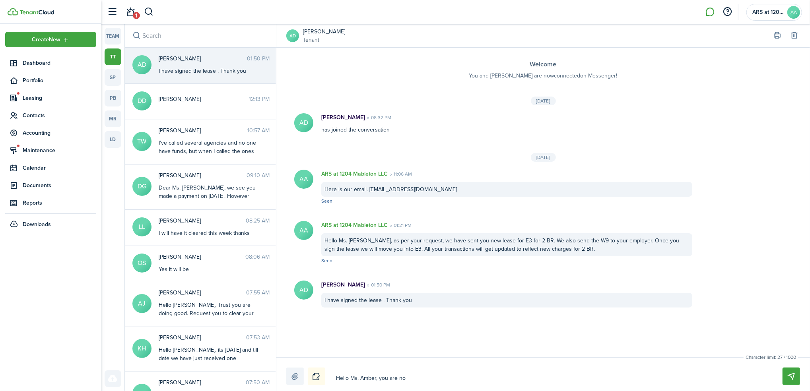
type textarea "Hello Ms. [PERSON_NAME], you are not"
type textarea "Hello Ms. [PERSON_NAME], you are not b"
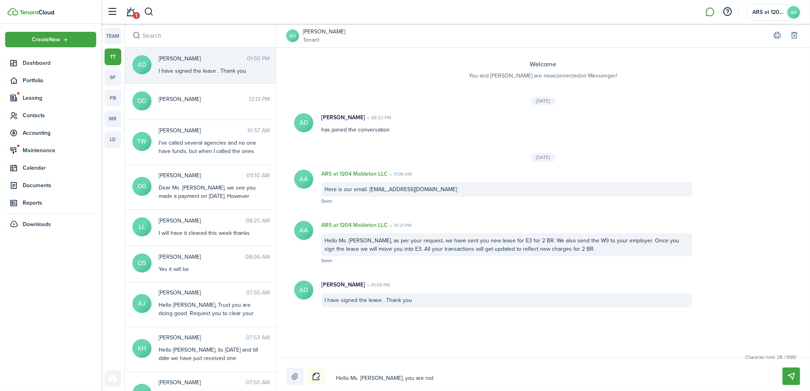
type textarea "Hello Ms. [PERSON_NAME], you are not b"
type textarea "Hello Ms. Amber, you are not be"
type textarea "Hello Ms. Amber, you are not bei"
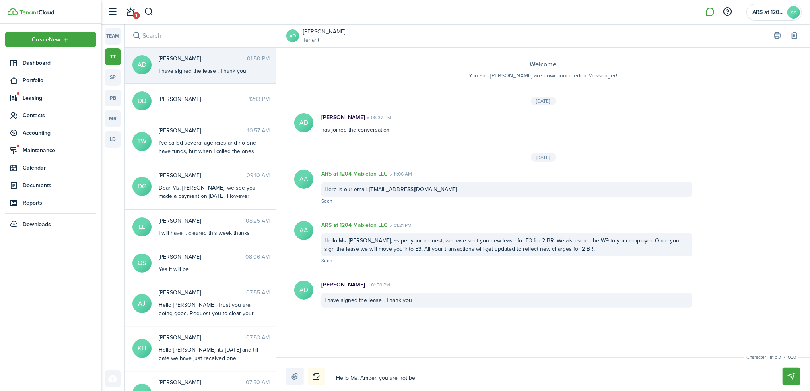
type textarea "Hello Ms. Amber, you are not bein"
type textarea "Hello Ms. Amber, you are not being"
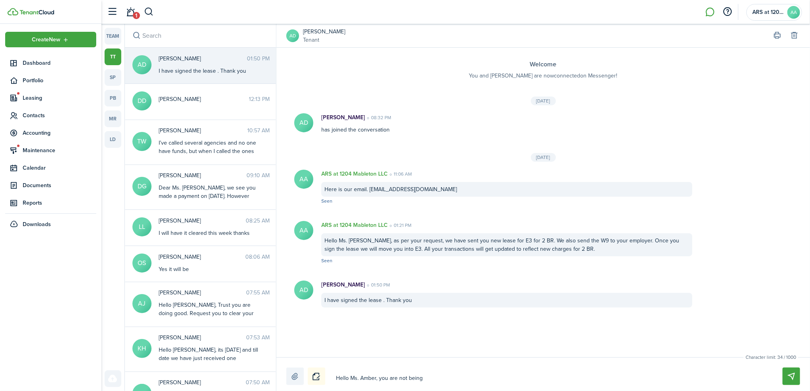
type textarea "Hello Ms. Amber, you are not being"
type textarea "Hello Ms. [PERSON_NAME], you are not being m"
type textarea "Hello Ms. Amber, you are not being mo"
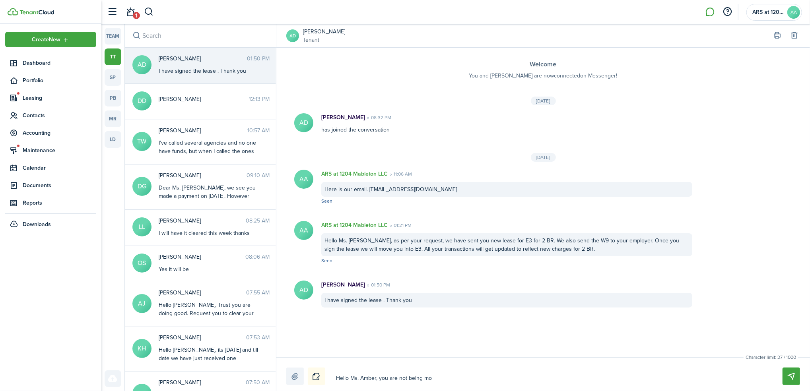
type textarea "Hello Ms. [PERSON_NAME], you are not being mov"
type textarea "Hello Ms. [PERSON_NAME], you are not being move"
type textarea "Hello Ms. Amber, you are not being moved"
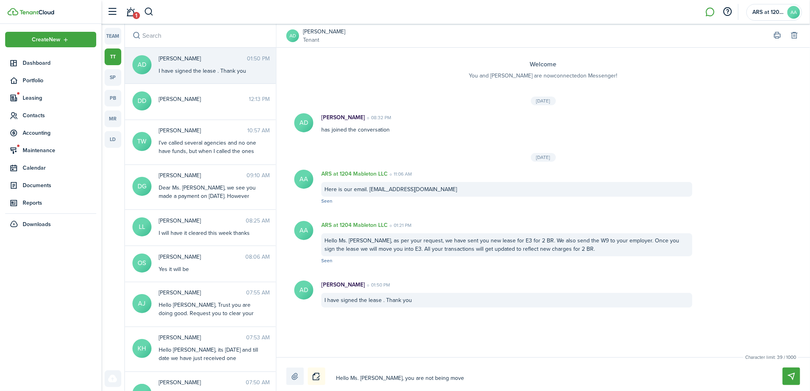
type textarea "Hello Ms. Amber, you are not being moved"
type textarea "Hello Ms. Amber, you are not being moved i"
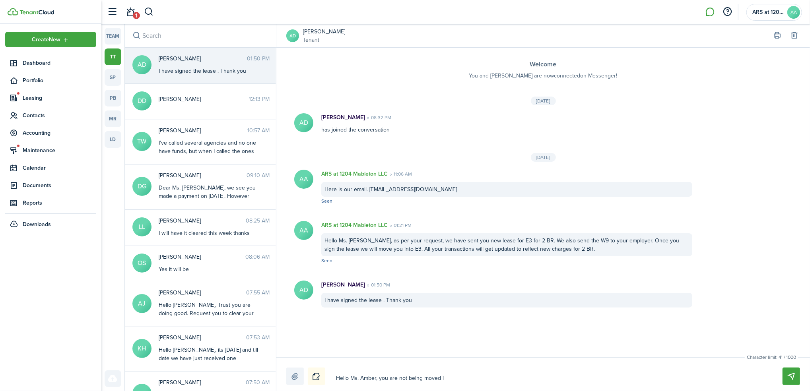
type textarea "Hello Ms. Amber, you are not being moved in"
type textarea "Hello Ms. [PERSON_NAME], you are not being moved int"
type textarea "Hello Ms. Amber, you are not being moved into"
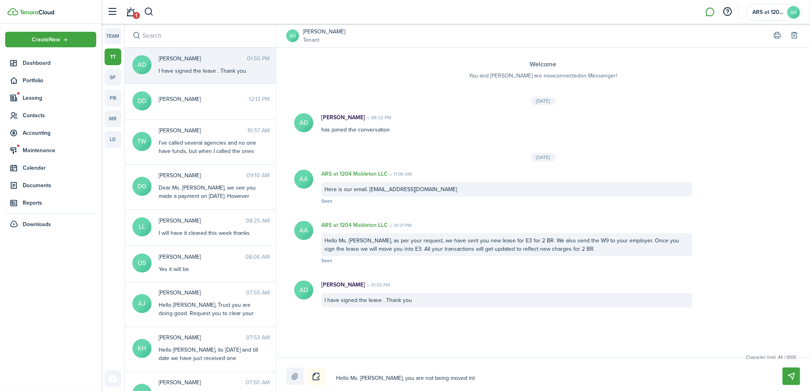
type textarea "Hello Ms. Amber, you are not being moved into"
type textarea "Hello Ms. Amber, you are not being moved into E"
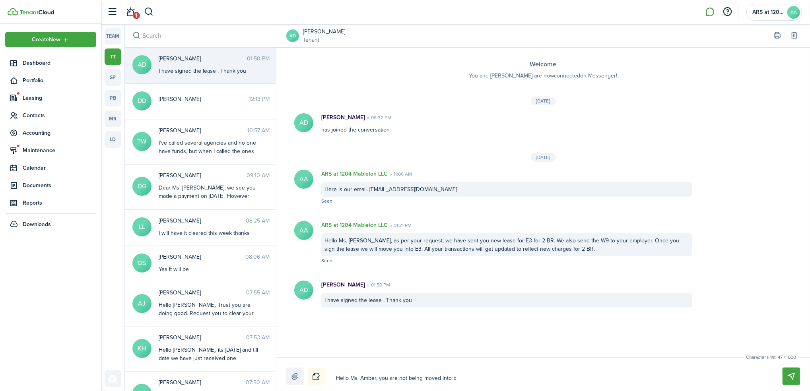
type textarea "Hello Ms. Amber, you are not being moved into E3"
type textarea "Hello Ms. Amber, you are not being moved into E3."
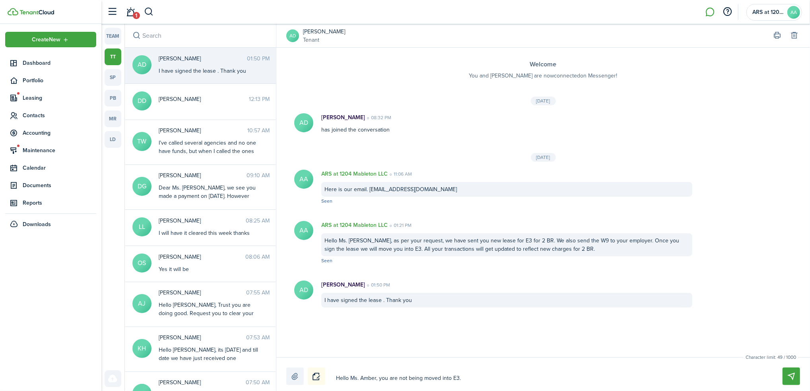
type textarea "Hello Ms. Amber, you are not being moved into E3."
type textarea "Hello Ms. Amber, you are not being moved into E3. A"
type textarea "Hello Ms. Amber, you are not being moved into E3. Al"
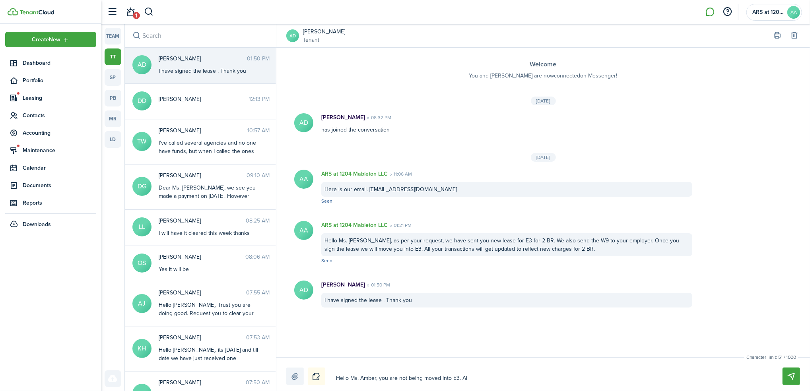
type textarea "Hello Ms. Amber, you are not being moved into E3. All"
type textarea "Hello Ms. Amber, you are not being moved into E3. All o"
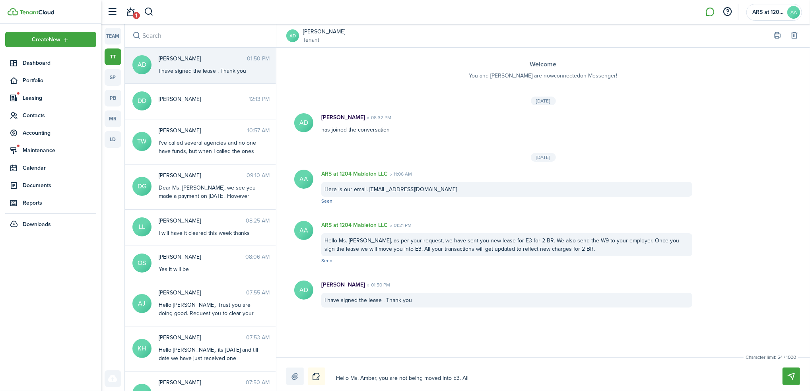
type textarea "Hello Ms. Amber, you are not being moved into E3. All o"
type textarea "Hello Ms. Amber, you are not being moved into E3. All ou"
type textarea "Hello Ms. Amber, you are not being moved into E3. All our"
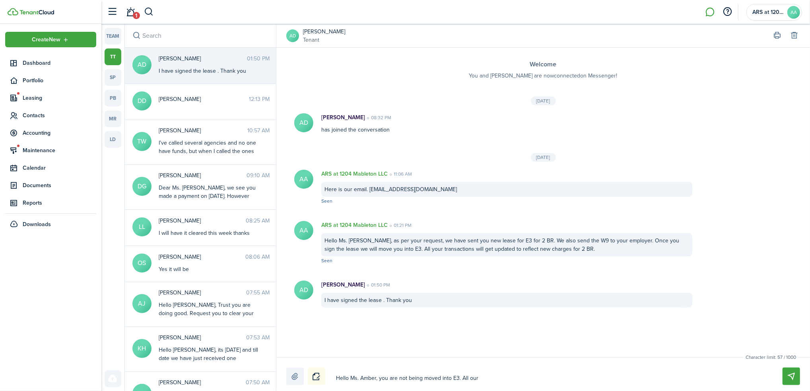
type textarea "Hello Ms. Amber, you are not being moved into E3. All our"
type textarea "Hello Ms. Amber, you are not being moved into E3. All ou"
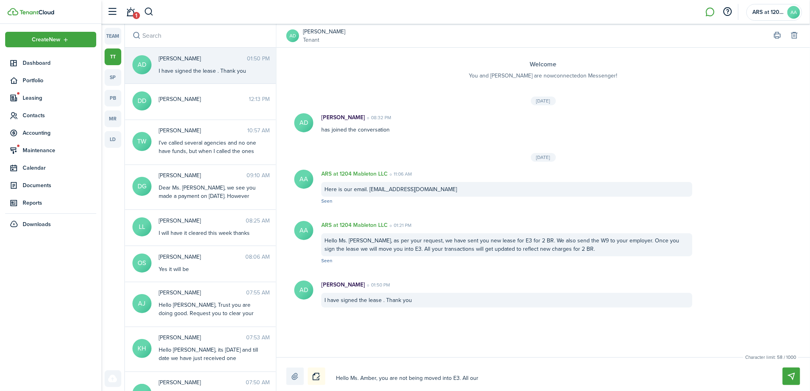
type textarea "Hello Ms. Amber, you are not being moved into E3. All ou"
type textarea "Hello Ms. Amber, you are not being moved into E3. All o"
type textarea "Hello Ms. Amber, you are not being moved into E3. All"
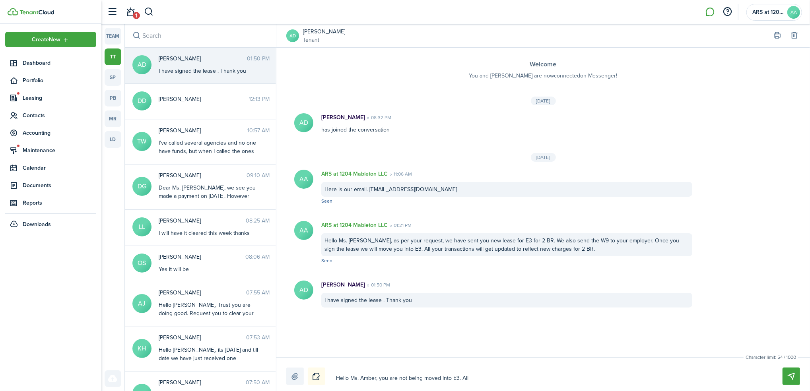
type textarea "Hello Ms. Amber, you are not being moved into E3. All y"
type textarea "Hello Ms. Amber, you are not being moved into E3. All yo"
type textarea "Hello Ms. Amber, you are not being moved into E3. All you"
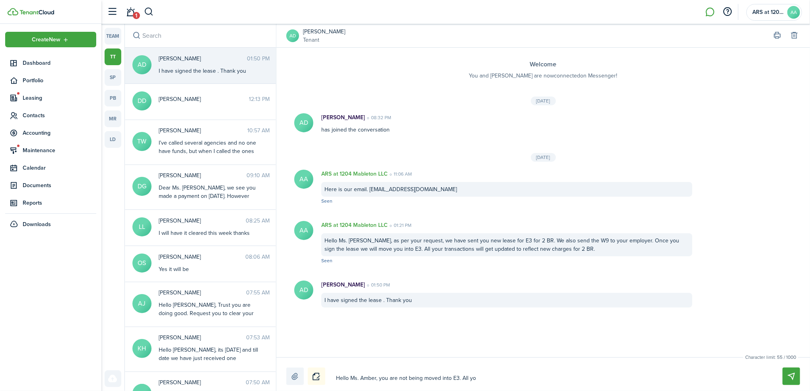
type textarea "Hello Ms. Amber, you are not being moved into E3. All you"
type textarea "Hello Ms. Amber, you are not being moved into E3. All your"
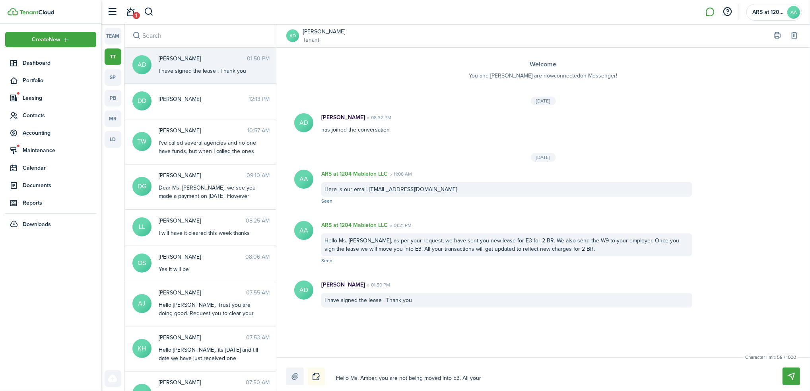
type textarea "Hello Ms. Amber, you are not being moved into E3. All your t"
type textarea "Hello Ms. Amber, you are not being moved into E3. All your tr"
type textarea "Hello Ms. Amber, you are not being moved into E3. All your tra"
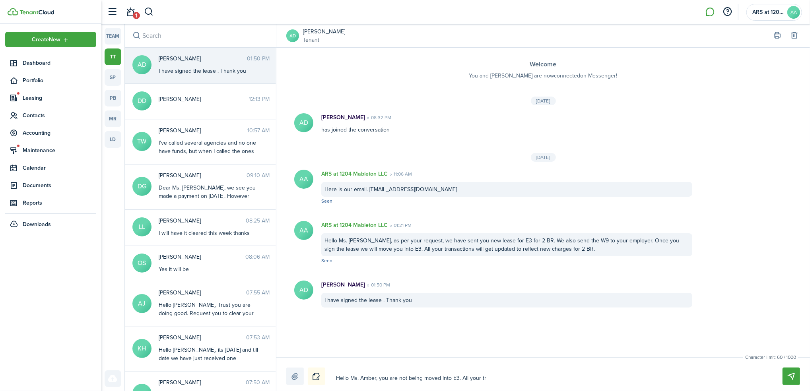
type textarea "Hello Ms. Amber, you are not being moved into E3. All your tra"
type textarea "Hello Ms. Amber, you are not being moved into E3. All your [PERSON_NAME]"
type textarea "Hello Ms. Amber, you are not being moved into E3. All your trans"
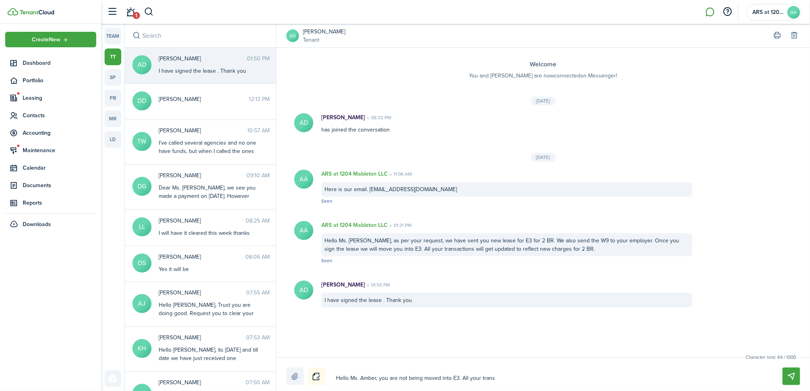
type textarea "Hello Ms. Amber, you are not being moved into E3. All your transa"
type textarea "Hello Ms. Amber, you are not being moved into E3. All your transac"
type textarea "Hello Ms. Amber, you are not being moved into E3. All your transact"
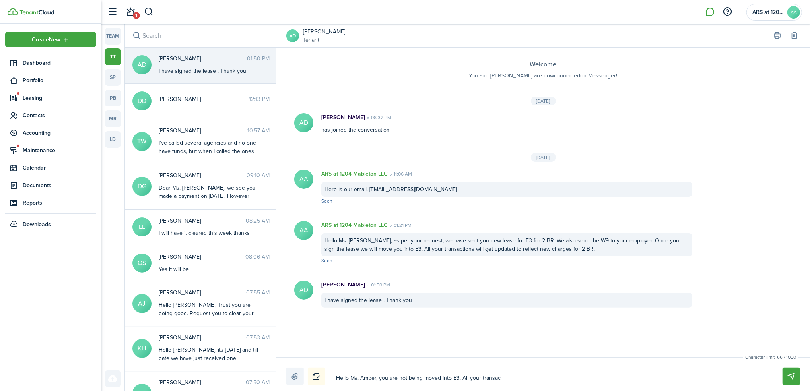
type textarea "Hello Ms. Amber, you are not being moved into E3. All your transact"
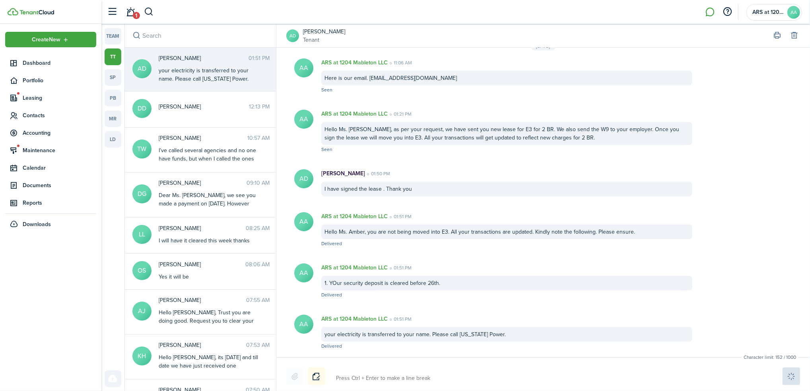
scroll to position [171, 0]
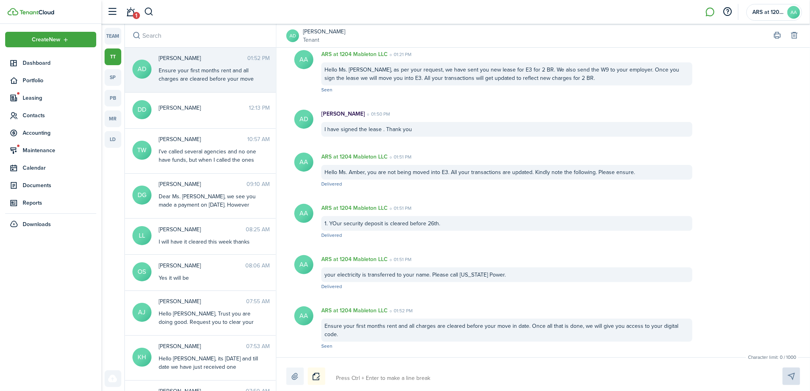
click at [317, 378] on button "Notice" at bounding box center [316, 376] width 17 height 17
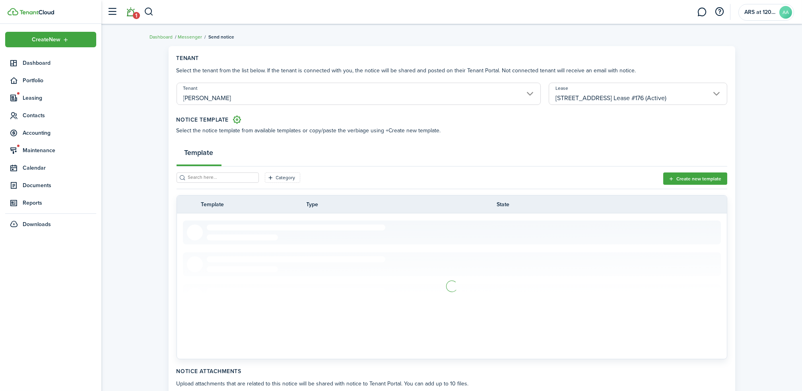
click at [130, 10] on link "1" at bounding box center [130, 12] width 15 height 20
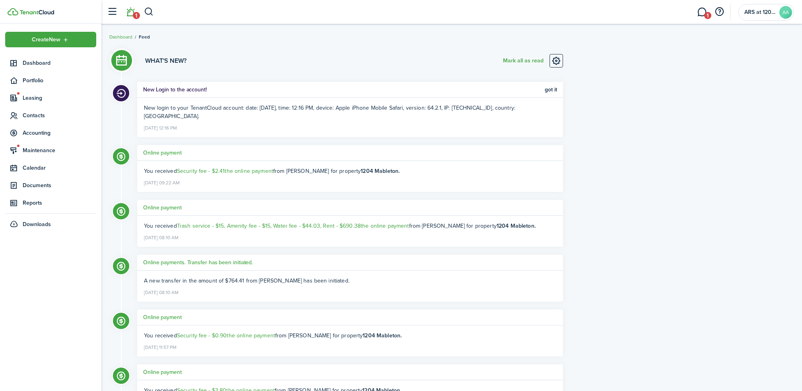
click at [702, 13] on link "1" at bounding box center [702, 12] width 15 height 20
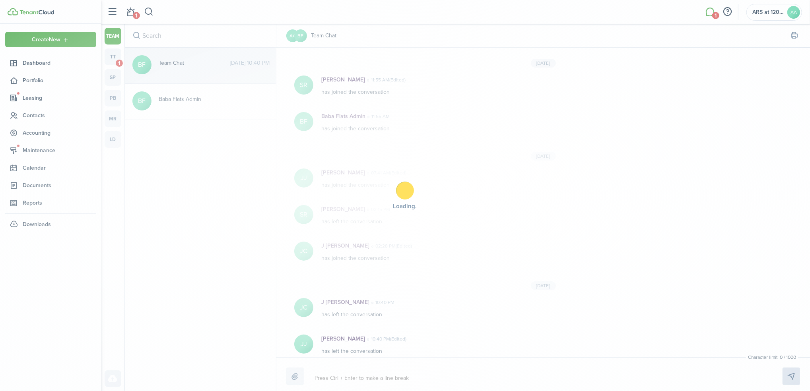
scroll to position [5, 0]
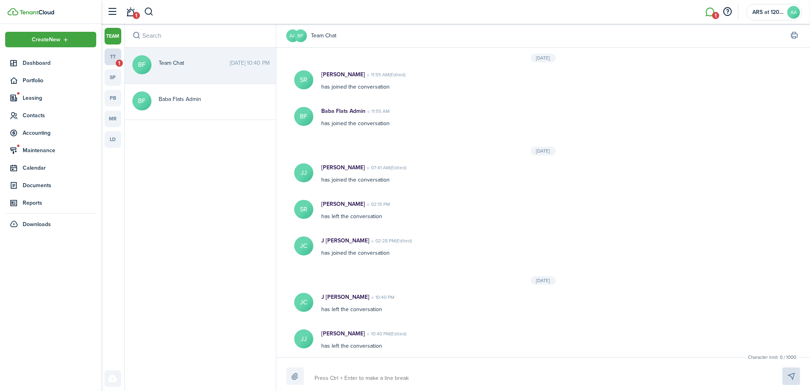
click at [112, 58] on link "tt 1" at bounding box center [113, 57] width 17 height 17
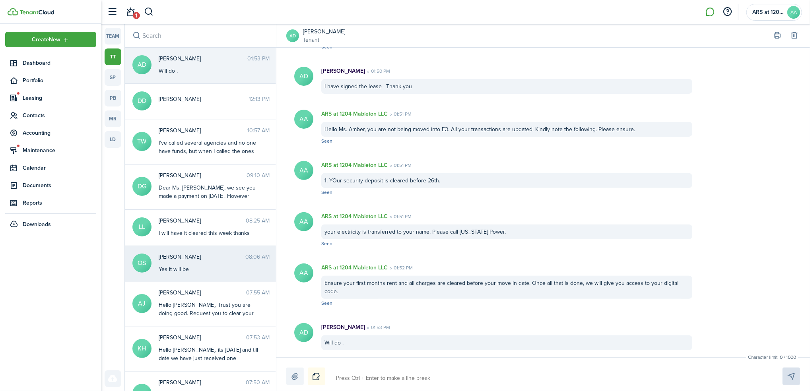
click at [179, 265] on div "Yes it will be" at bounding box center [208, 269] width 99 height 8
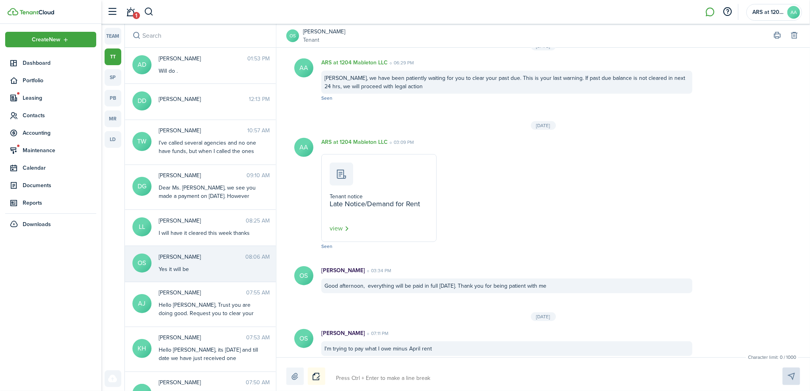
scroll to position [493, 0]
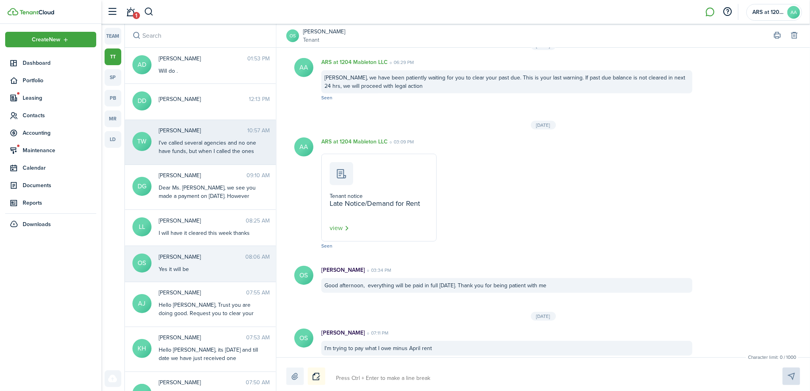
click at [199, 140] on div "I’ve called several agencies and no one have funds, but when I called the ones …" at bounding box center [208, 168] width 99 height 58
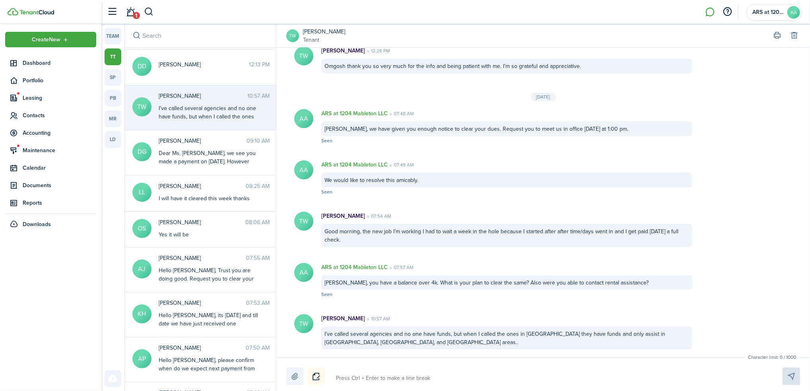
scroll to position [53, 0]
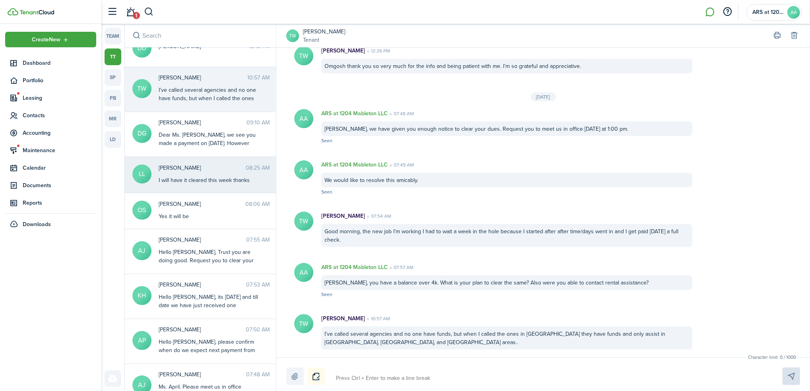
click at [210, 176] on div "I will have it cleared this week thanks" at bounding box center [208, 180] width 99 height 8
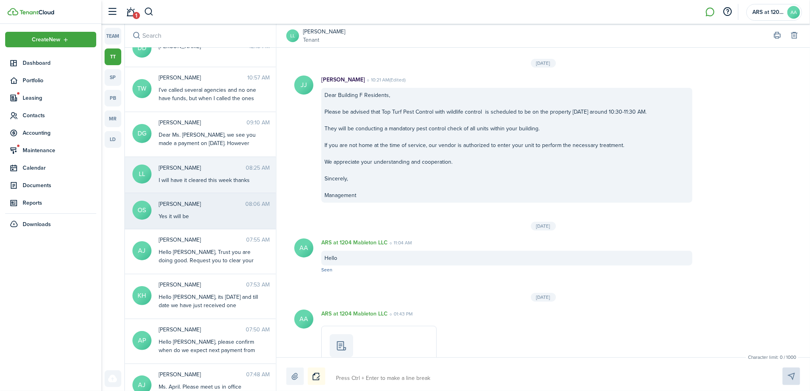
scroll to position [1126, 0]
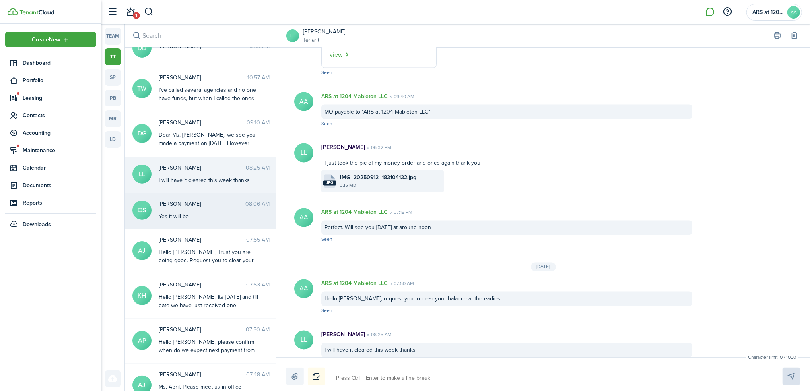
click at [211, 202] on span "[PERSON_NAME]" at bounding box center [202, 204] width 87 height 8
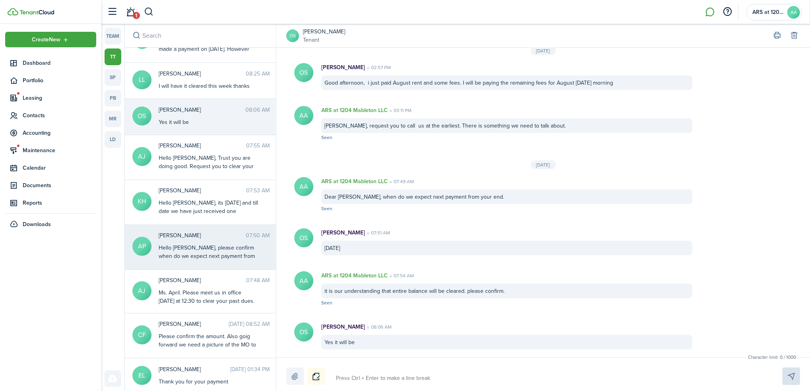
scroll to position [159, 0]
